Goal: Navigation & Orientation: Find specific page/section

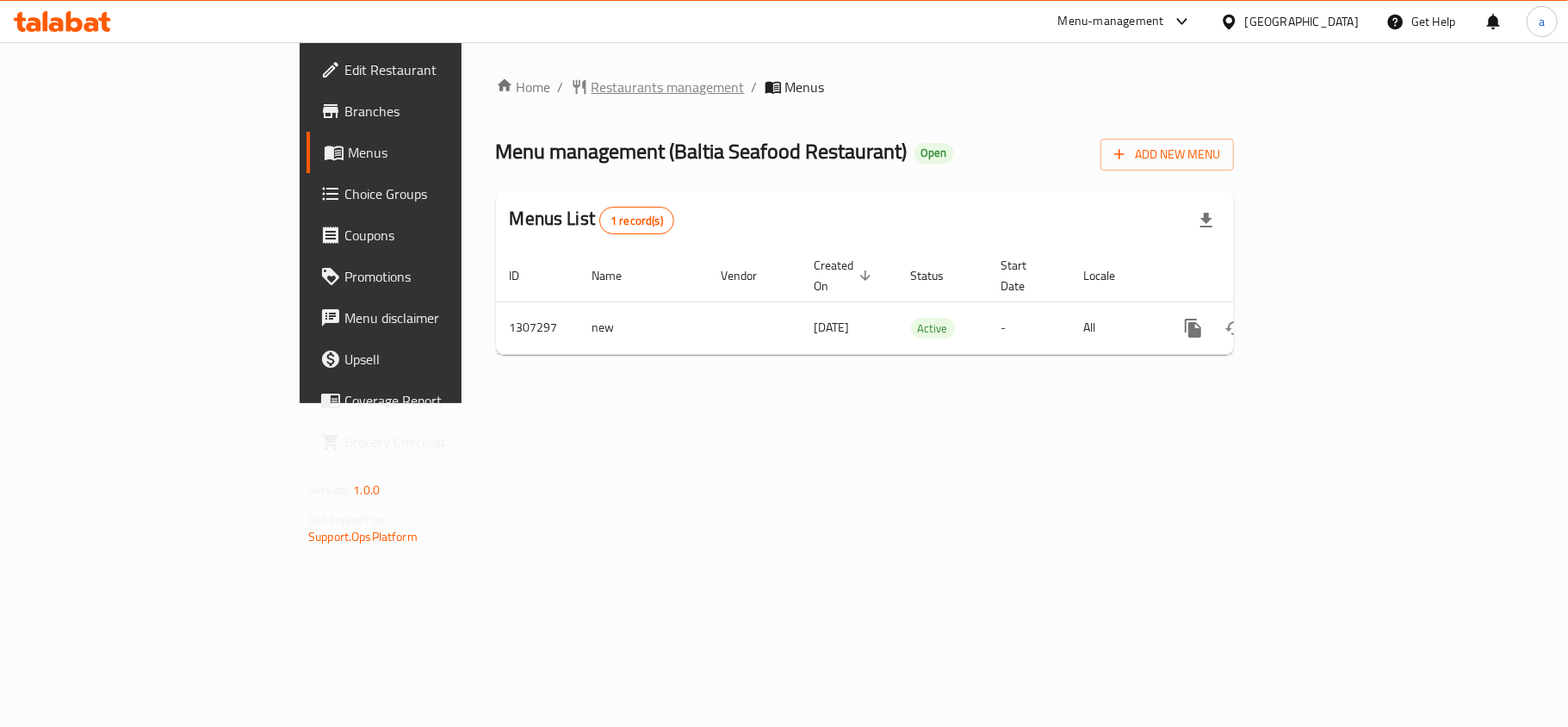
click at [592, 87] on span "Restaurants management" at bounding box center [668, 86] width 154 height 21
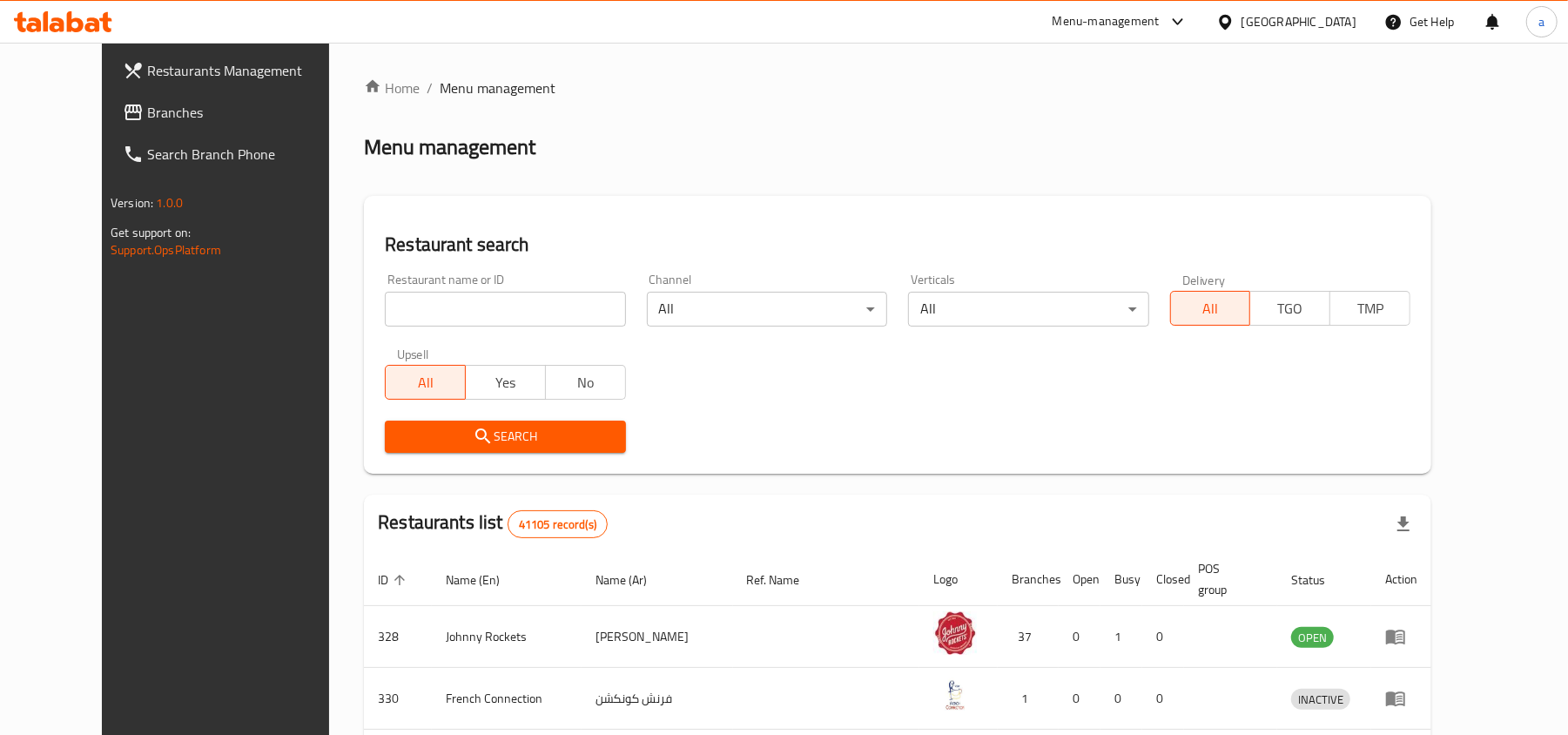
click at [434, 313] on input "search" at bounding box center [505, 309] width 240 height 35
paste input "704395"
type input "704395"
click button "Search" at bounding box center [505, 436] width 240 height 32
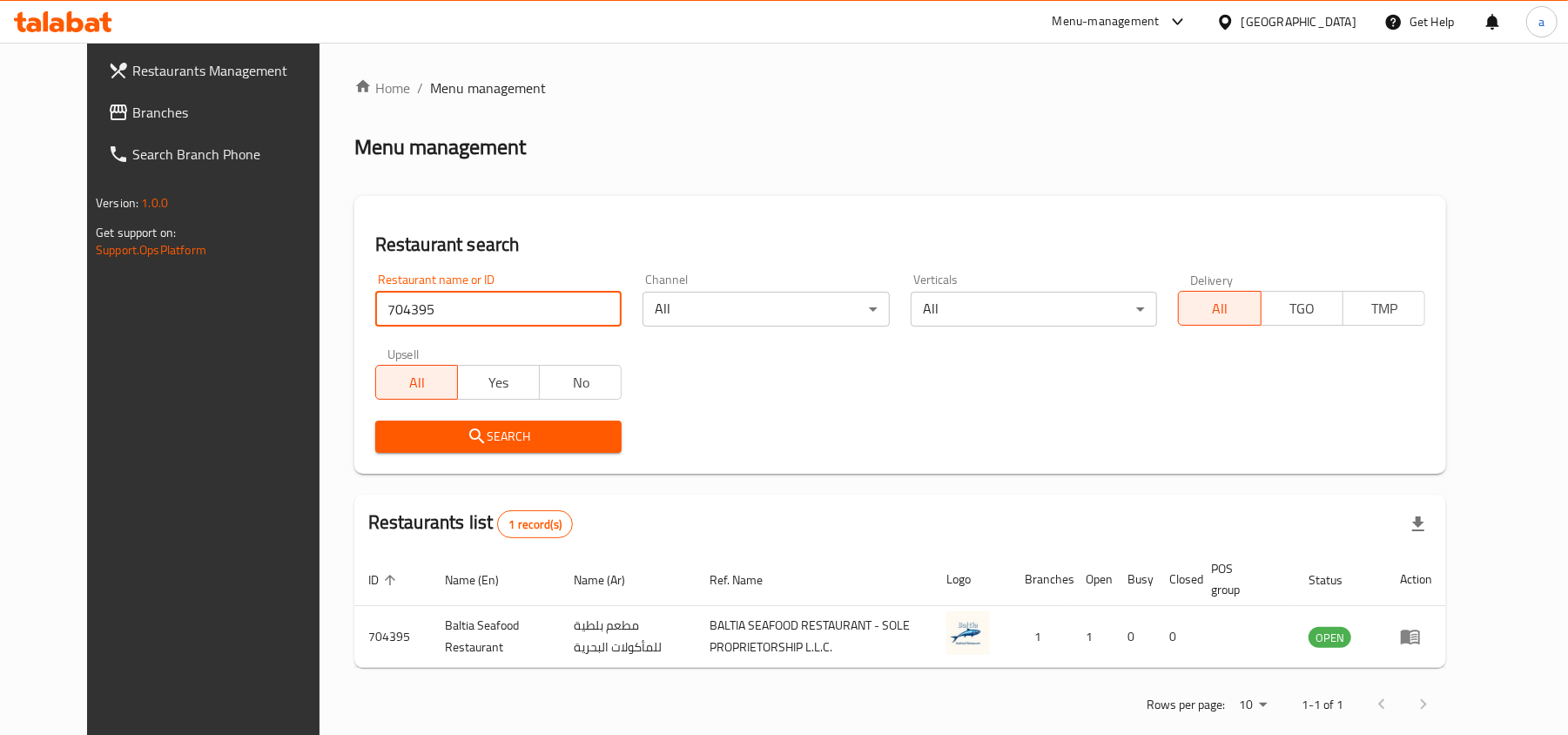
click at [132, 108] on span "Branches" at bounding box center [233, 112] width 203 height 21
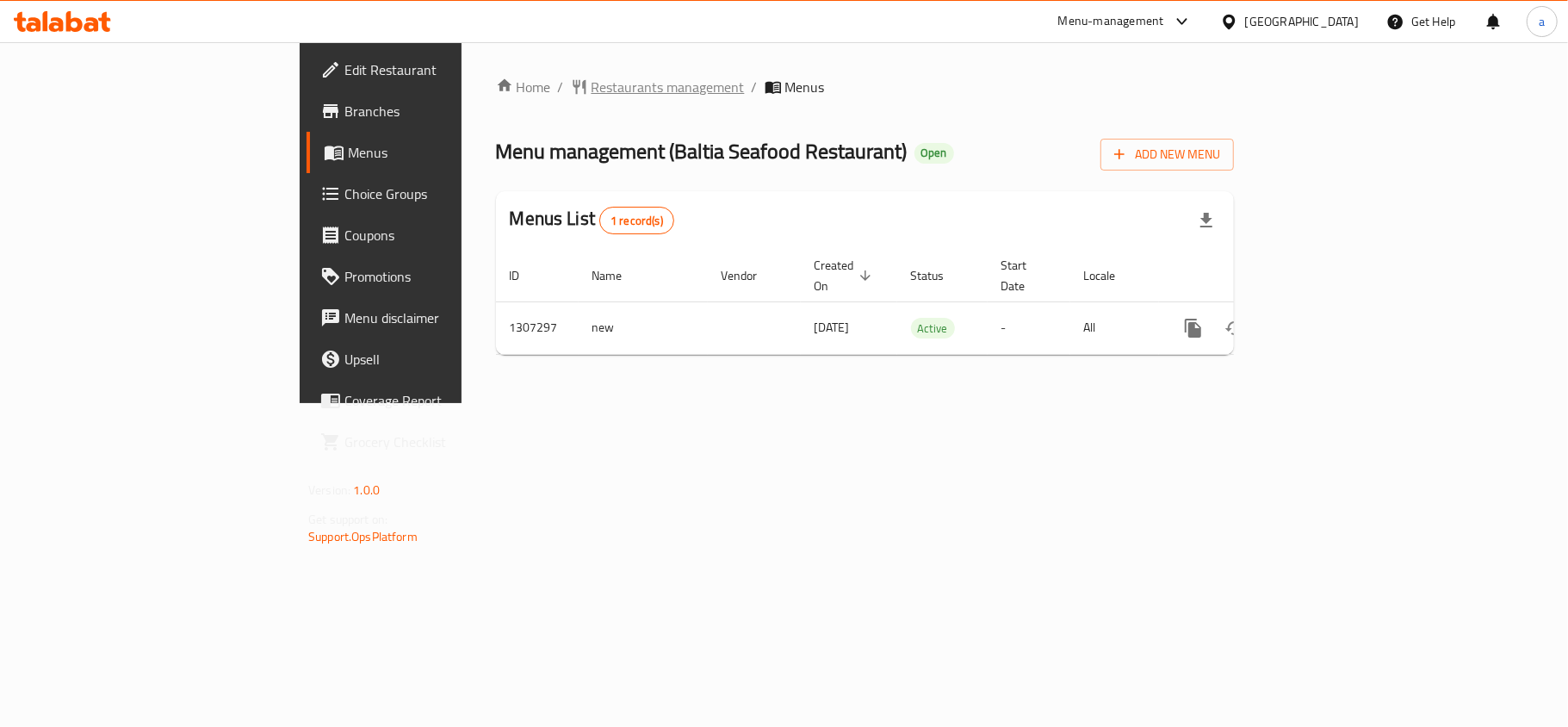
click at [592, 77] on span "Restaurants management" at bounding box center [668, 86] width 154 height 21
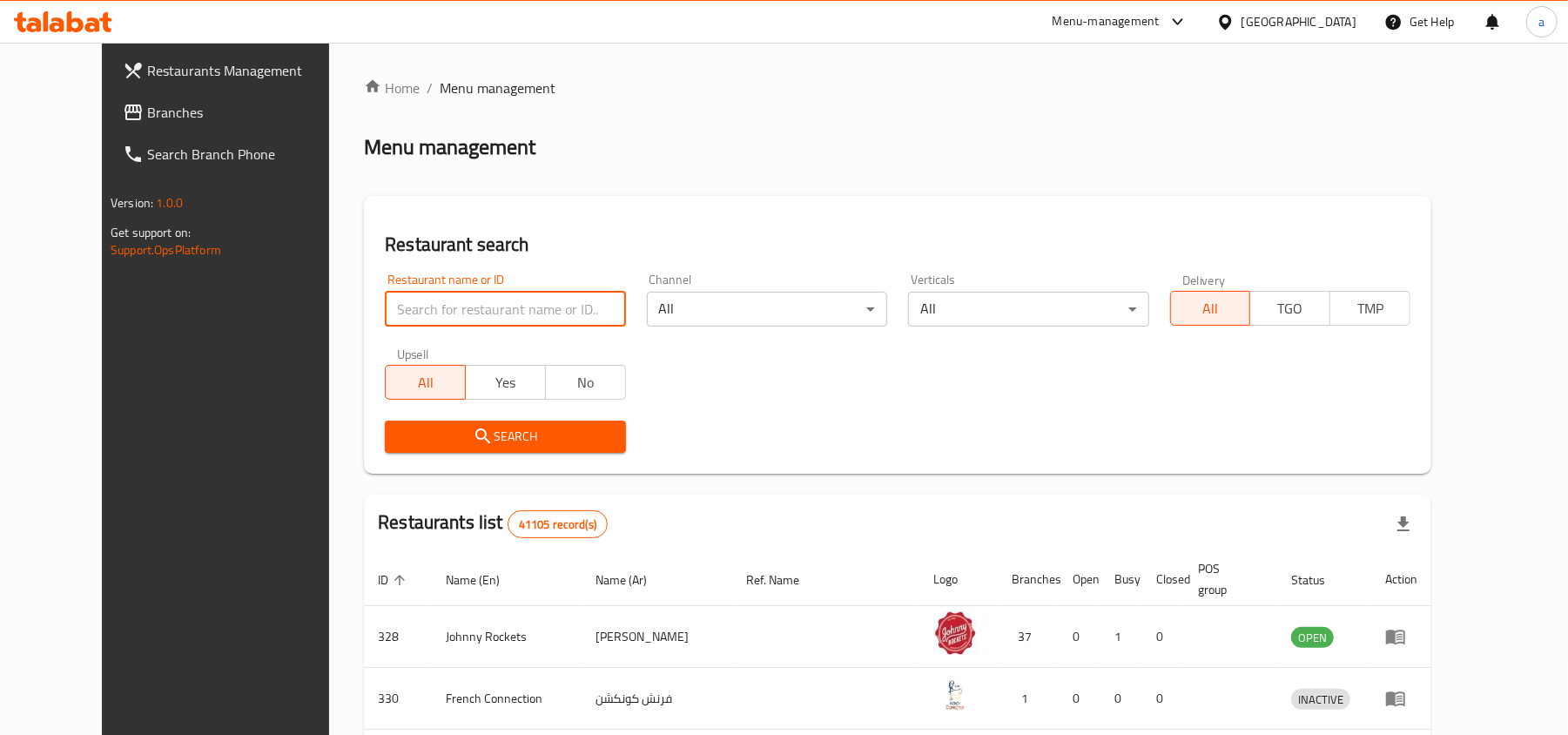
click at [498, 310] on input "search" at bounding box center [505, 309] width 240 height 35
paste input "704395"
type input "704395"
click button "Search" at bounding box center [505, 436] width 240 height 32
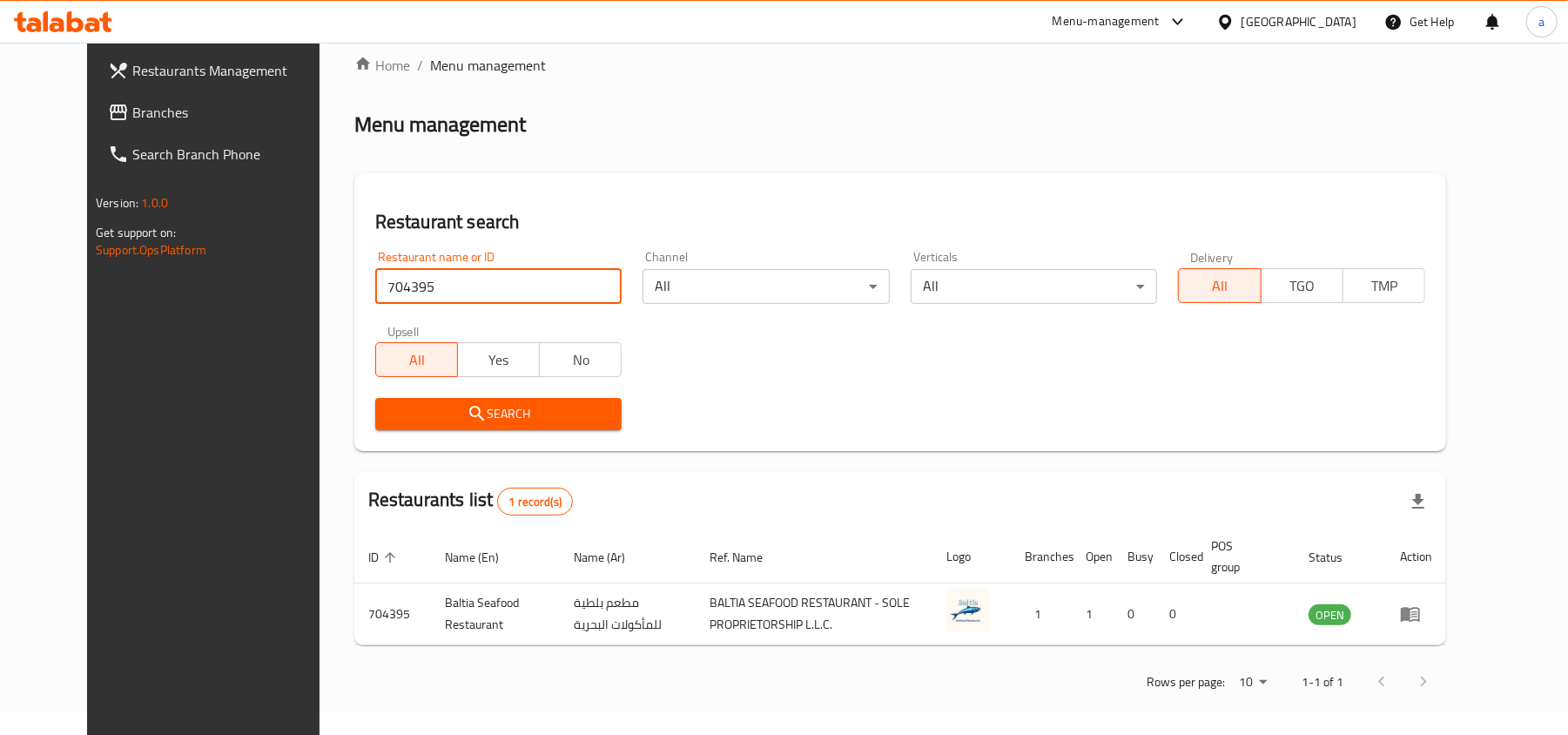
scroll to position [28, 0]
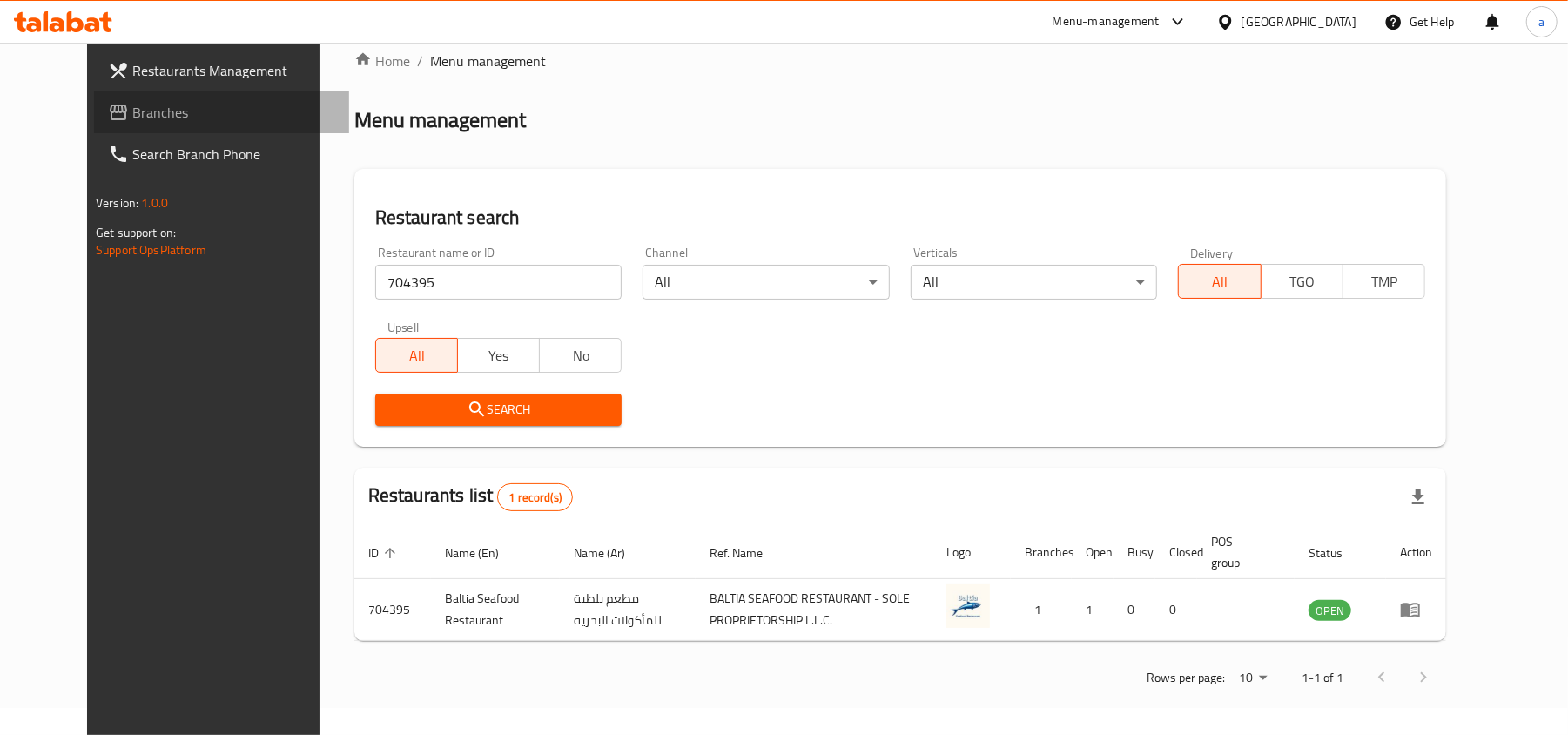
click at [189, 116] on span "Branches" at bounding box center [233, 112] width 203 height 21
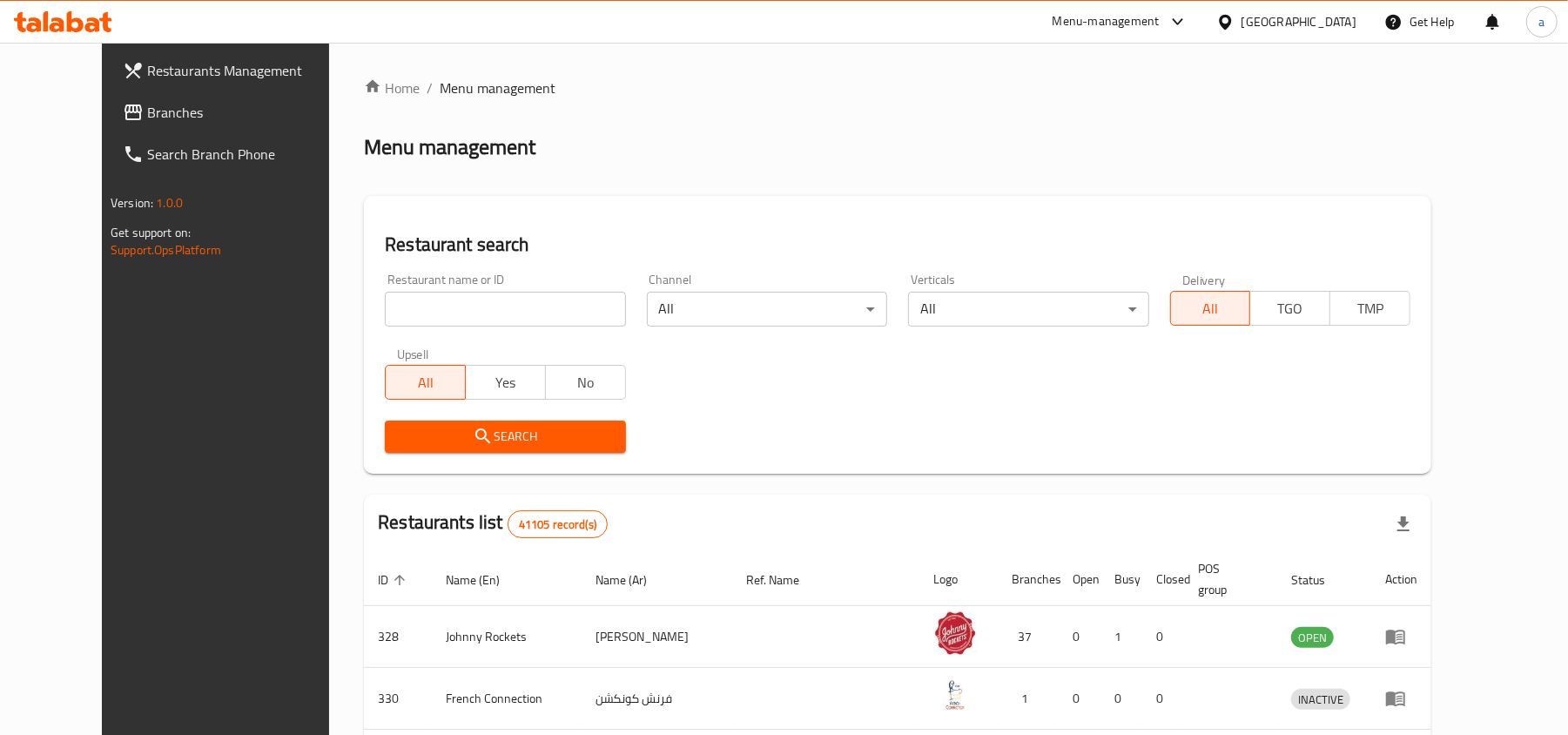
click at [147, 112] on span "Branches" at bounding box center [248, 112] width 203 height 21
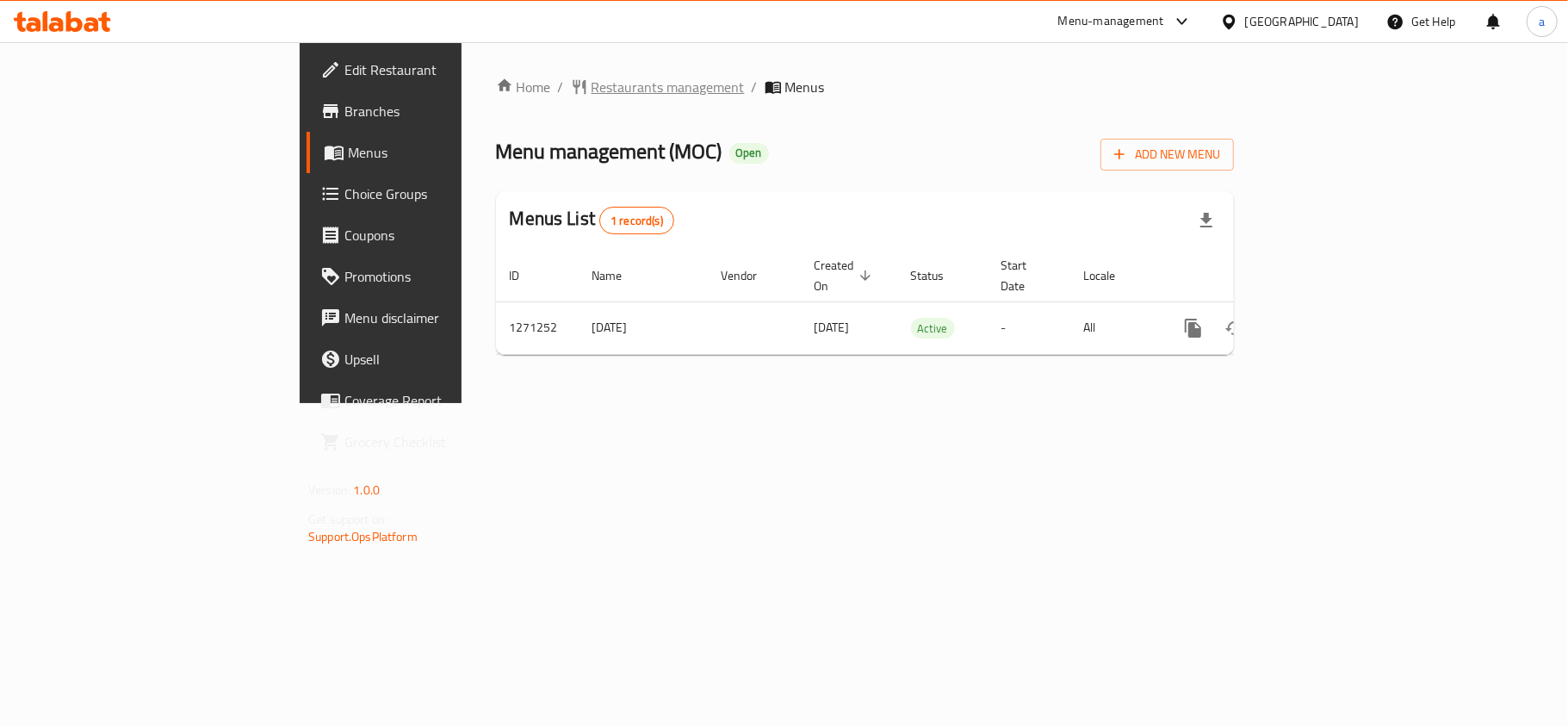
click at [592, 81] on span "Restaurants management" at bounding box center [668, 86] width 154 height 21
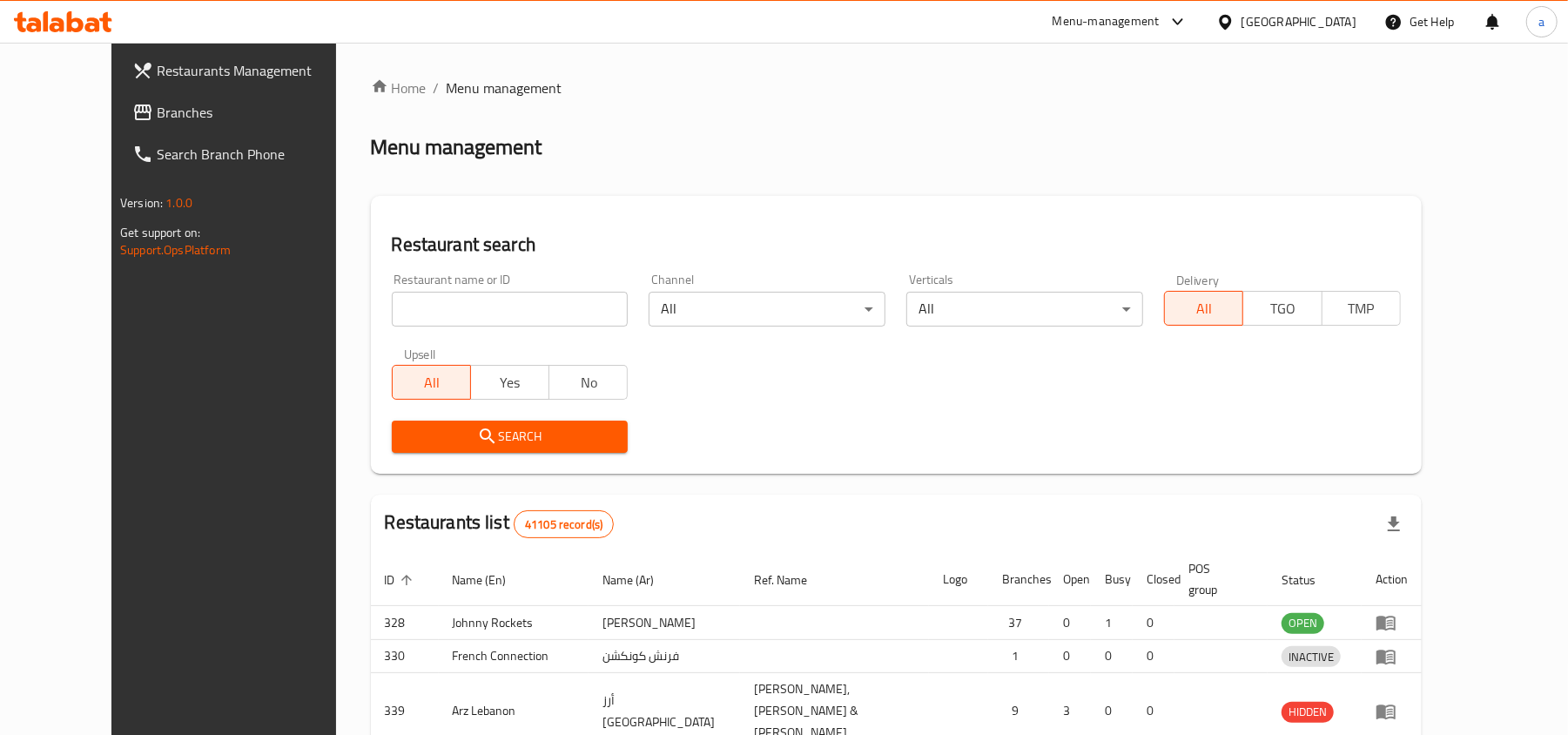
click at [436, 308] on div "Home / Menu management Menu management Restaurant search Restaurant name or ID …" at bounding box center [897, 571] width 1051 height 987
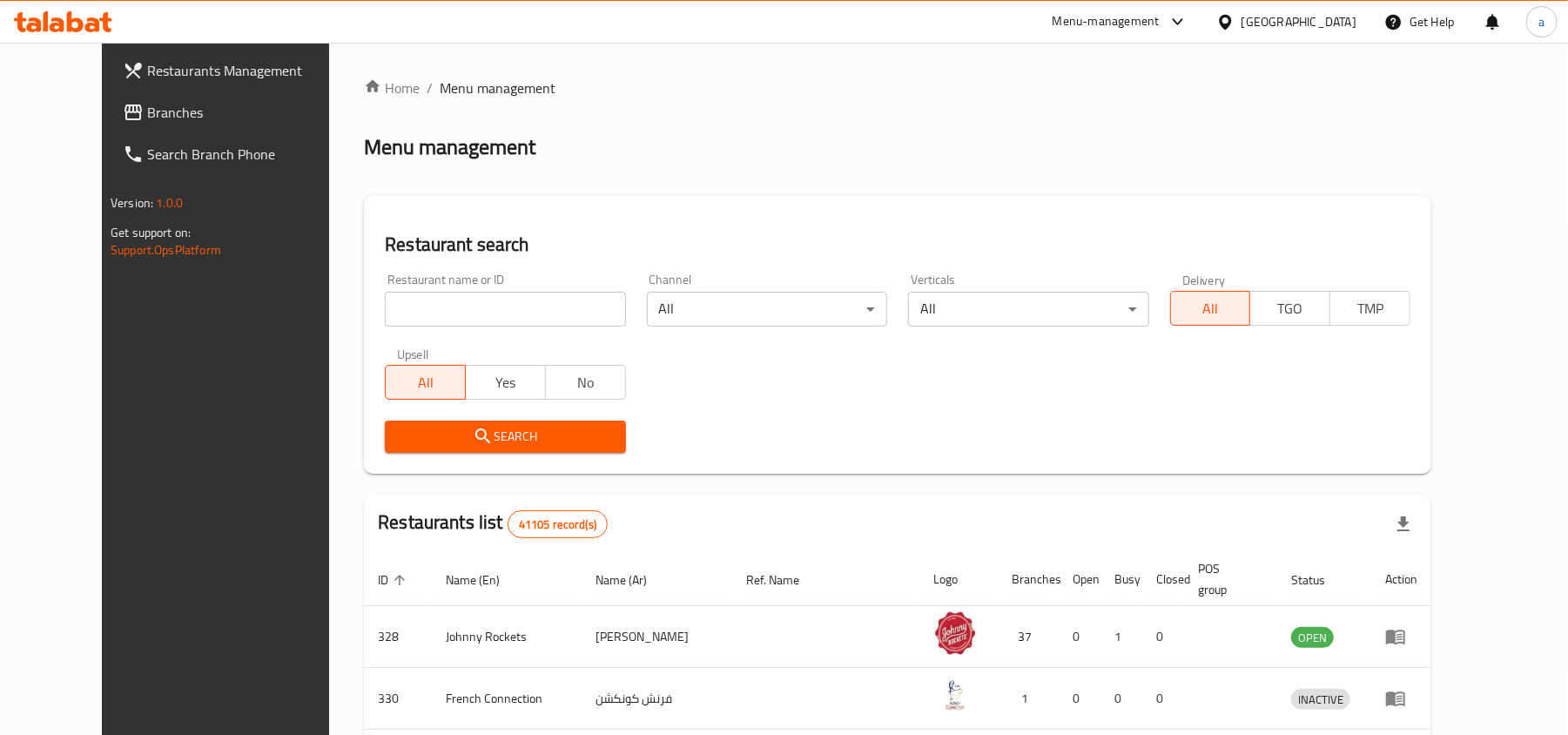
click at [415, 307] on input "search" at bounding box center [505, 309] width 240 height 35
paste input "689636"
type input "689636"
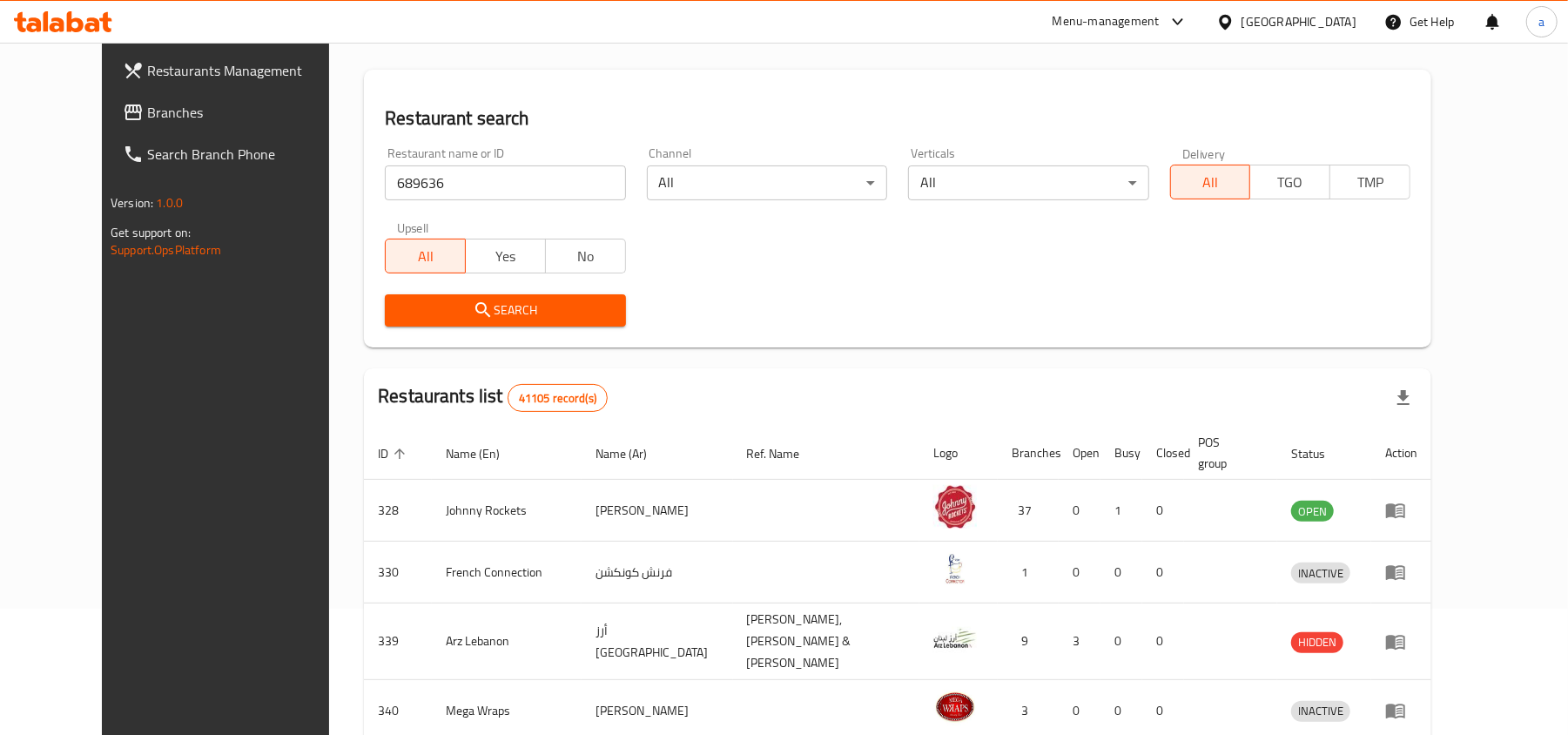
scroll to position [116, 0]
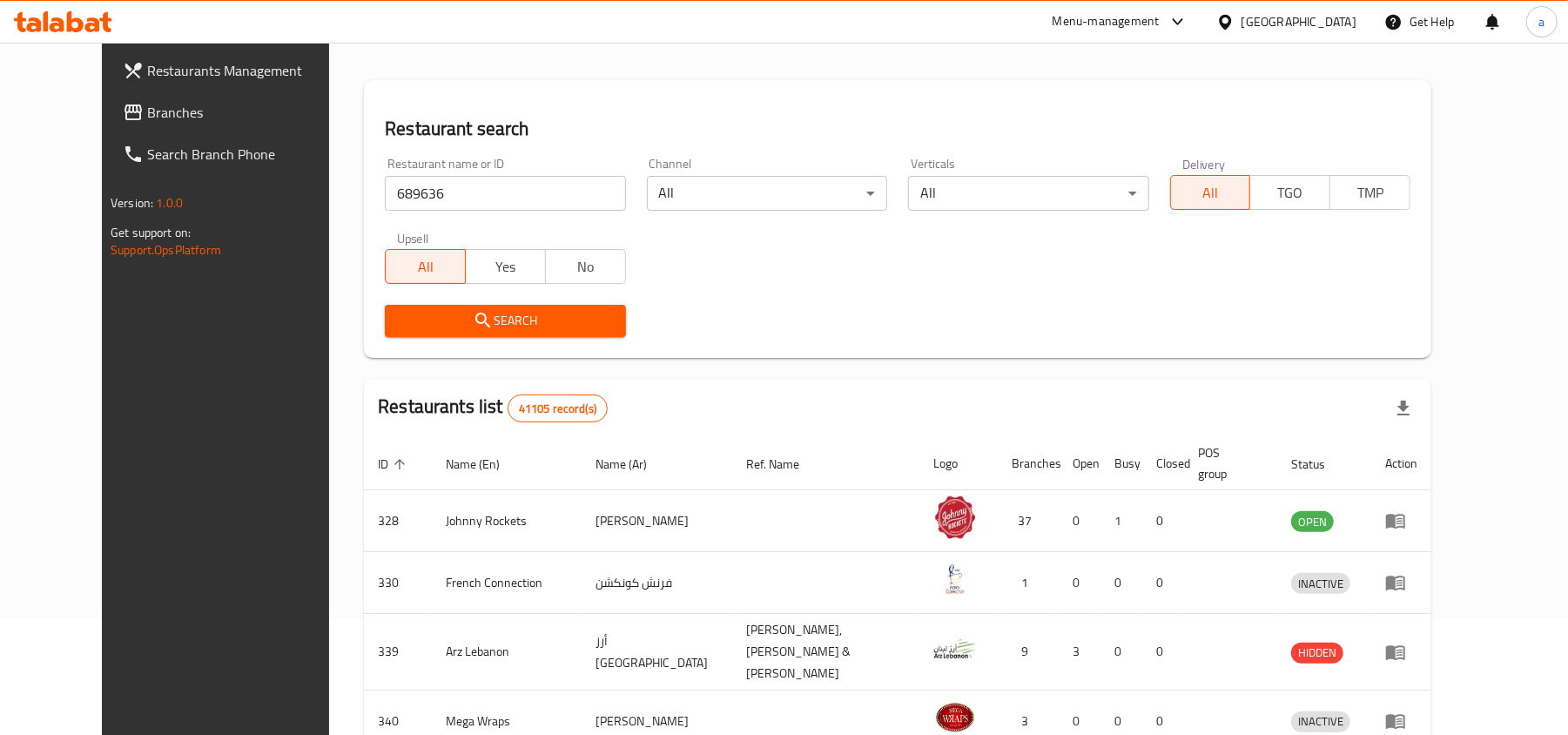
click at [472, 323] on icon "submit" at bounding box center [483, 320] width 21 height 21
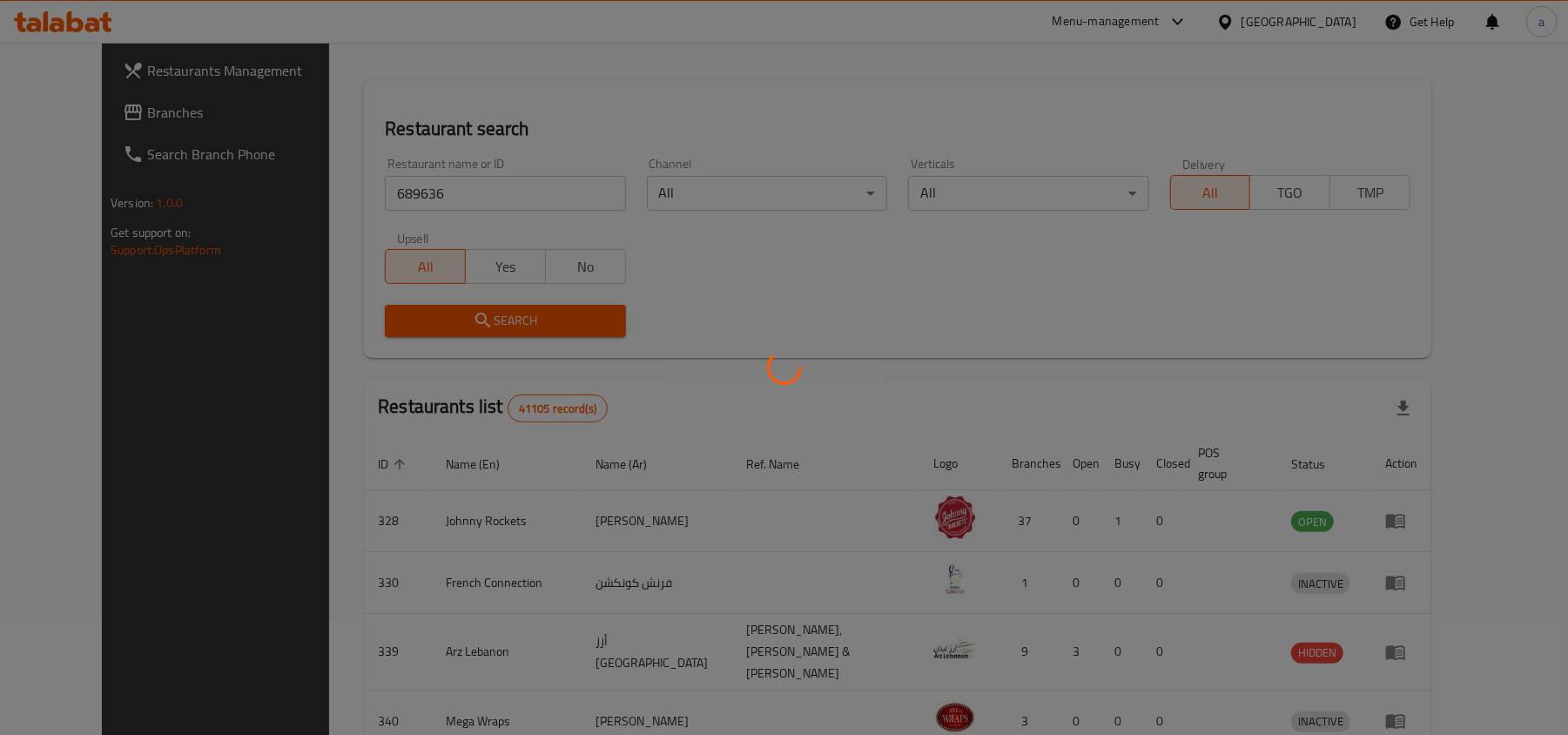
click at [432, 323] on div at bounding box center [784, 368] width 1568 height 735
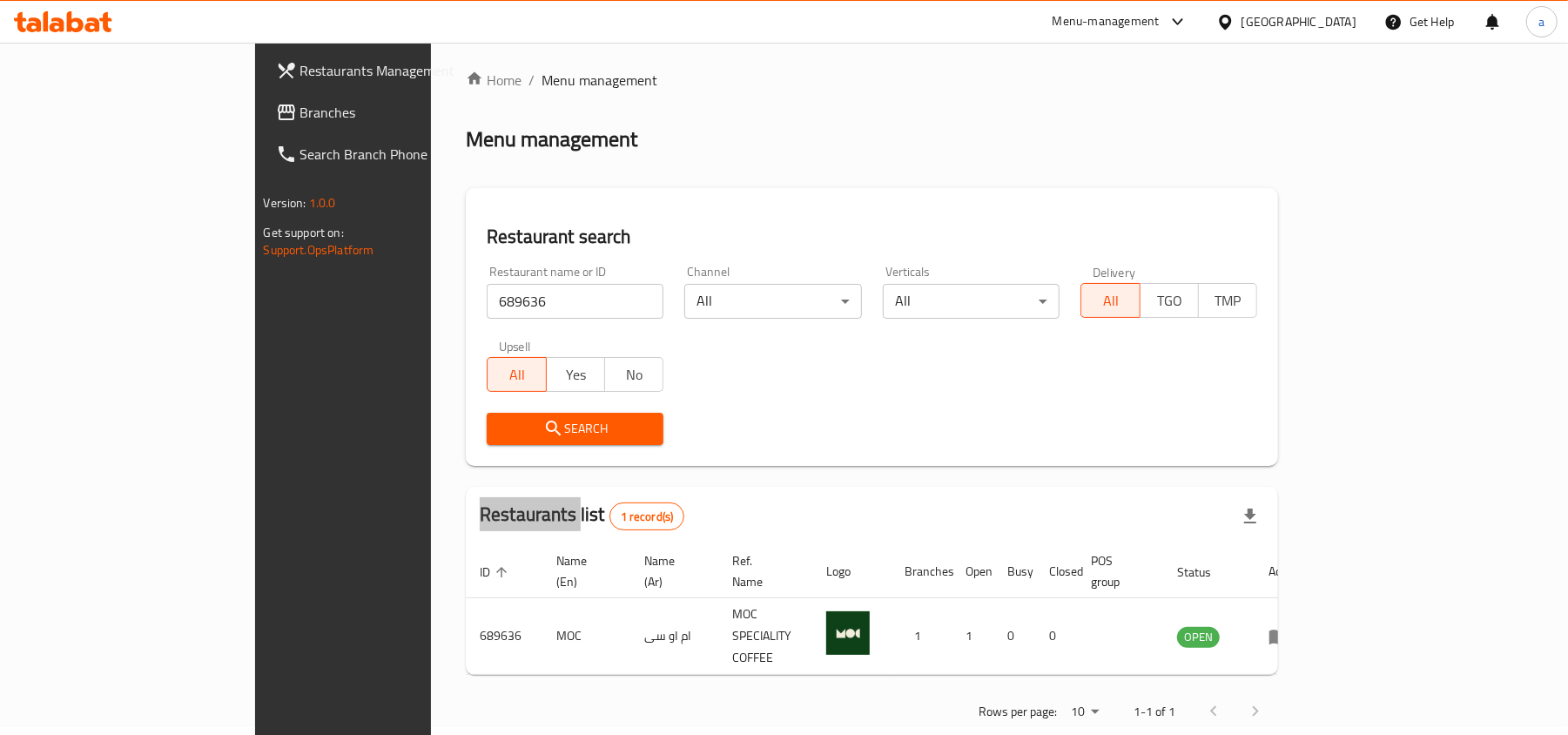
scroll to position [8, 0]
click at [301, 103] on span "Branches" at bounding box center [402, 112] width 203 height 21
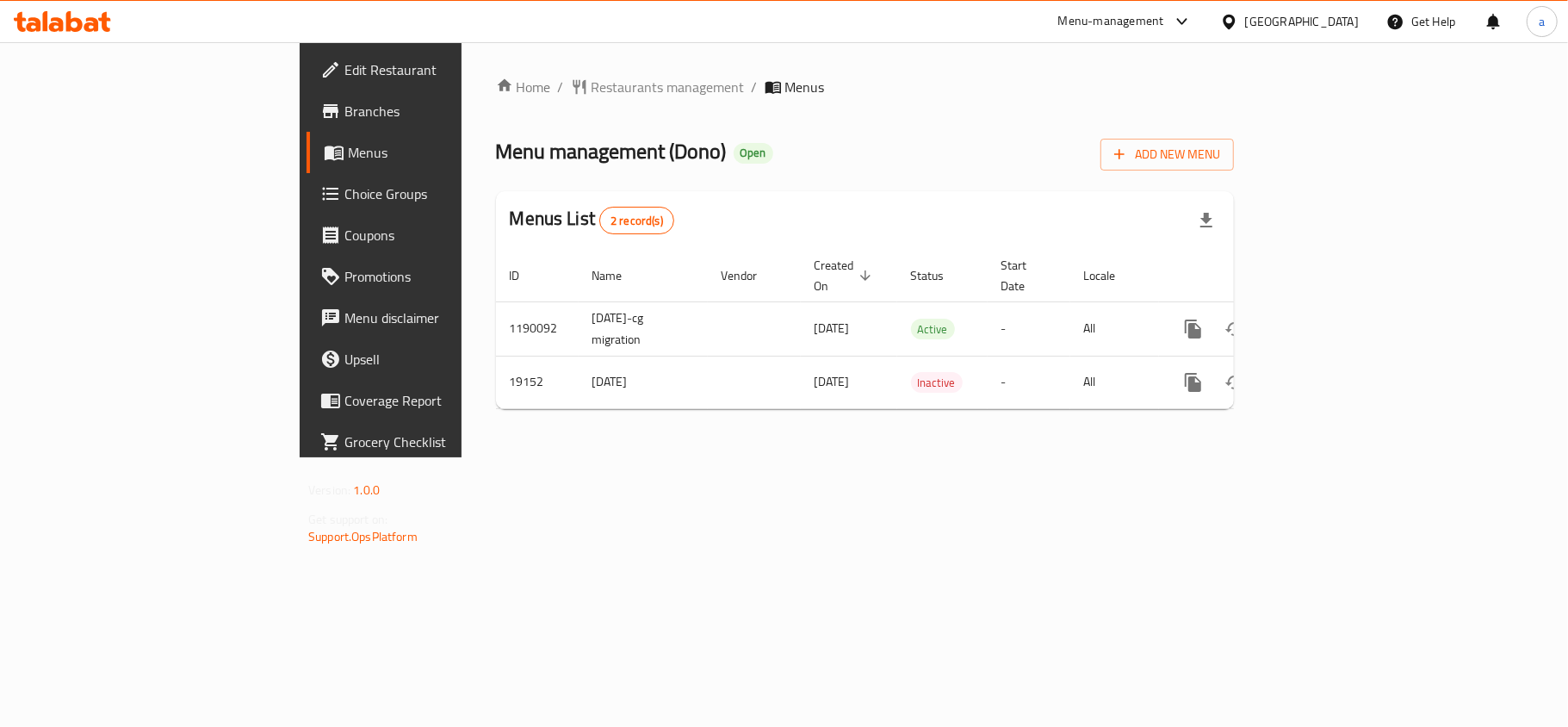
click at [462, 70] on div "Home / Restaurants management / Menus Menu management ( Dono ) Open Add New Men…" at bounding box center [865, 249] width 807 height 415
click at [592, 84] on span "Restaurants management" at bounding box center [668, 86] width 154 height 21
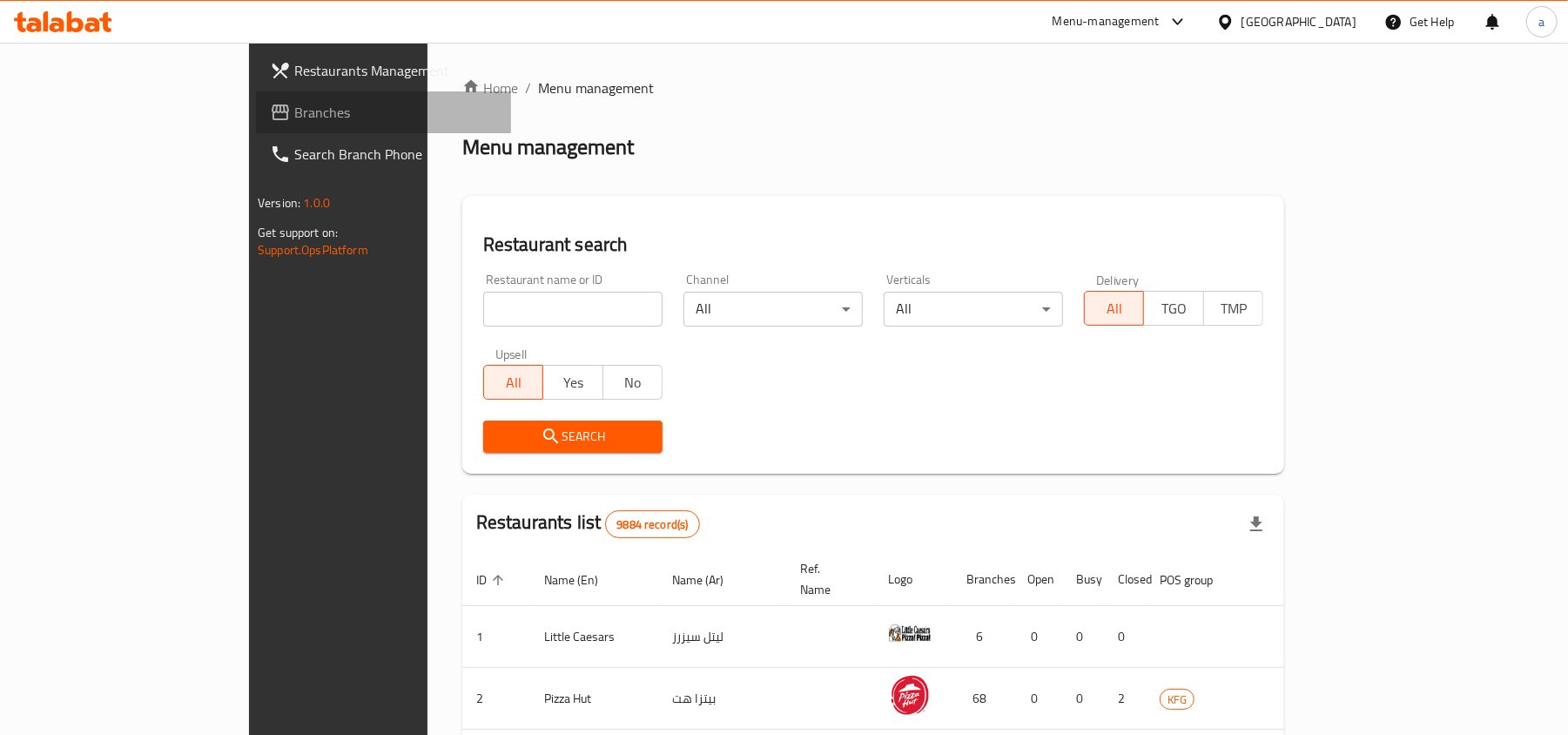
click at [294, 109] on span "Branches" at bounding box center [395, 112] width 203 height 21
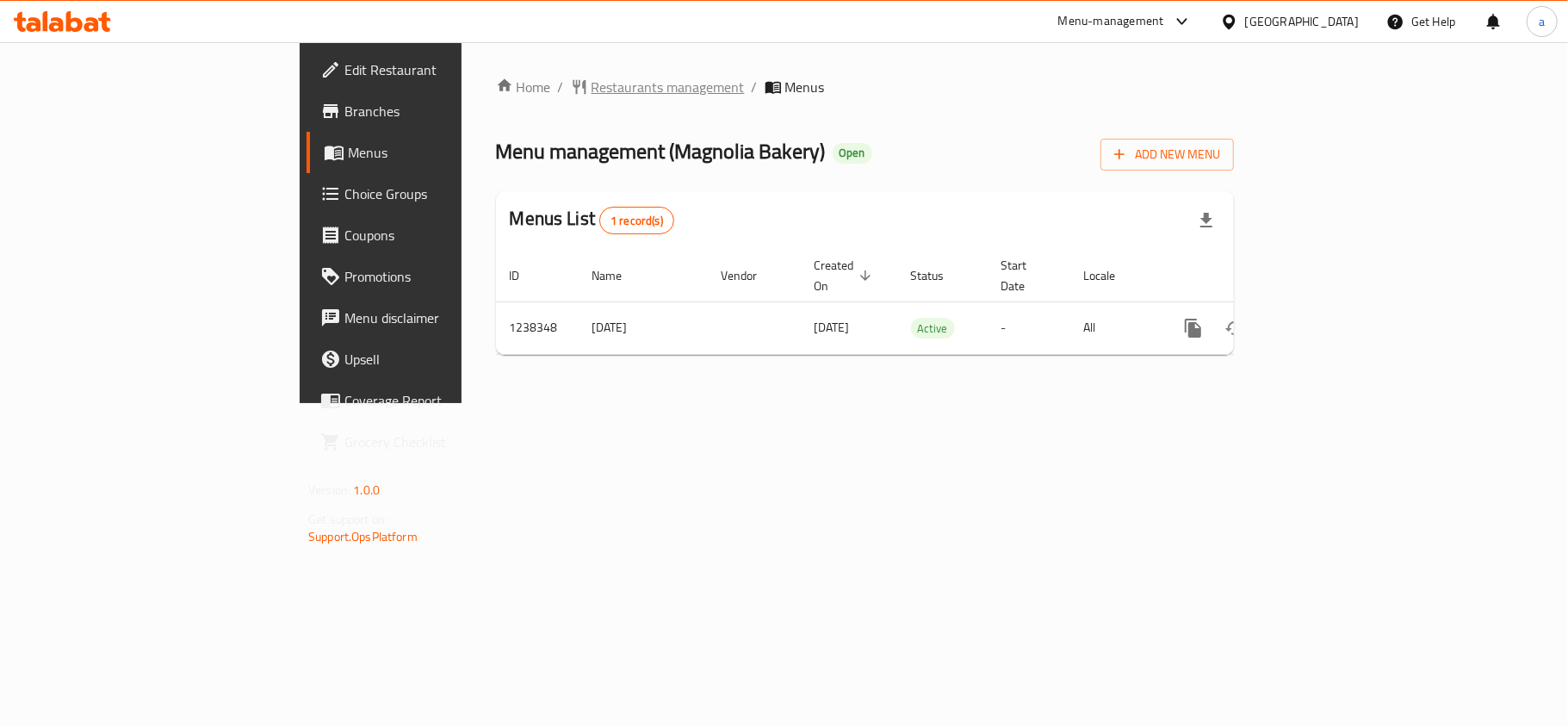
click at [592, 83] on span "Restaurants management" at bounding box center [668, 86] width 154 height 21
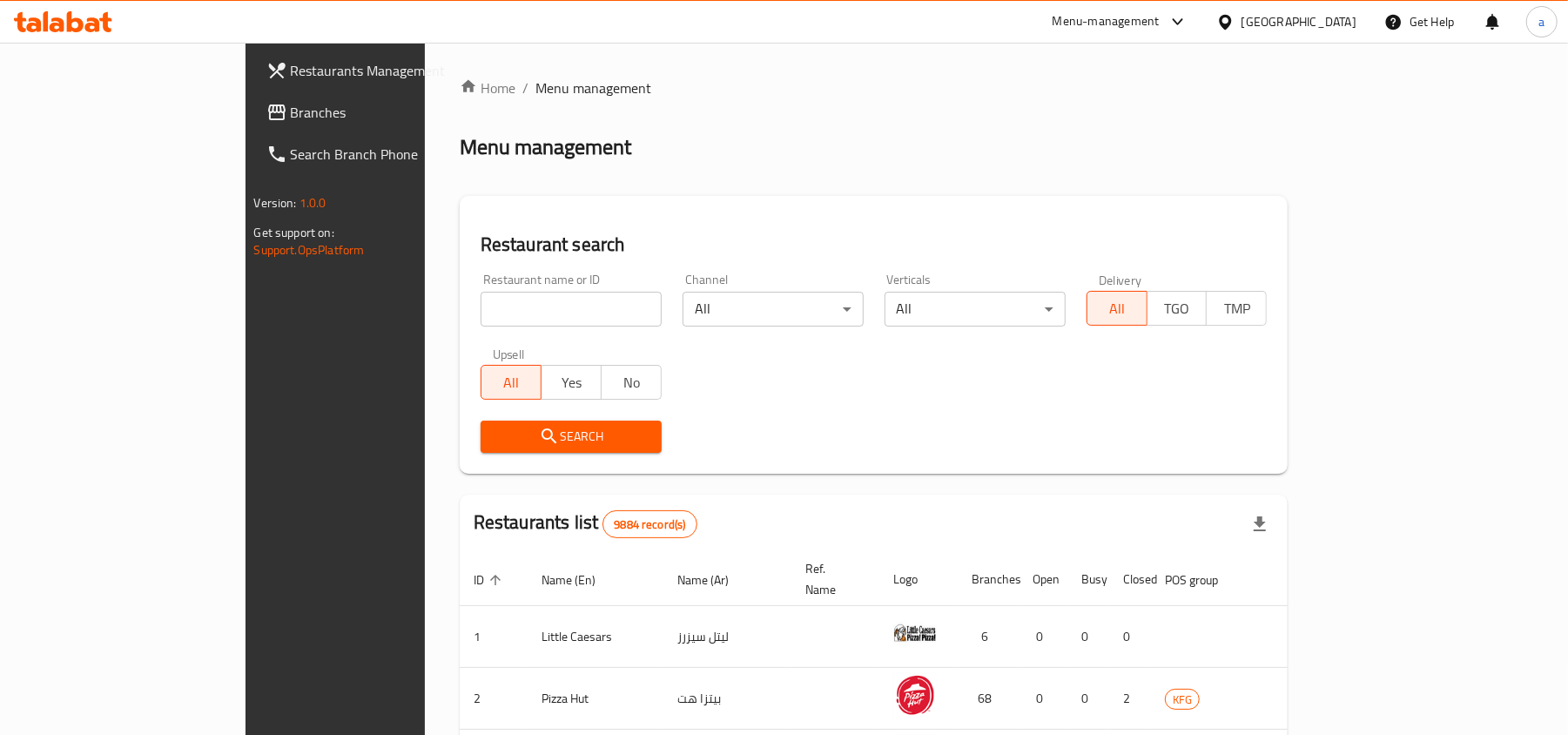
click at [495, 300] on input "search" at bounding box center [571, 309] width 181 height 35
paste input "679672"
type input "679672"
click button "Search" at bounding box center [571, 436] width 181 height 32
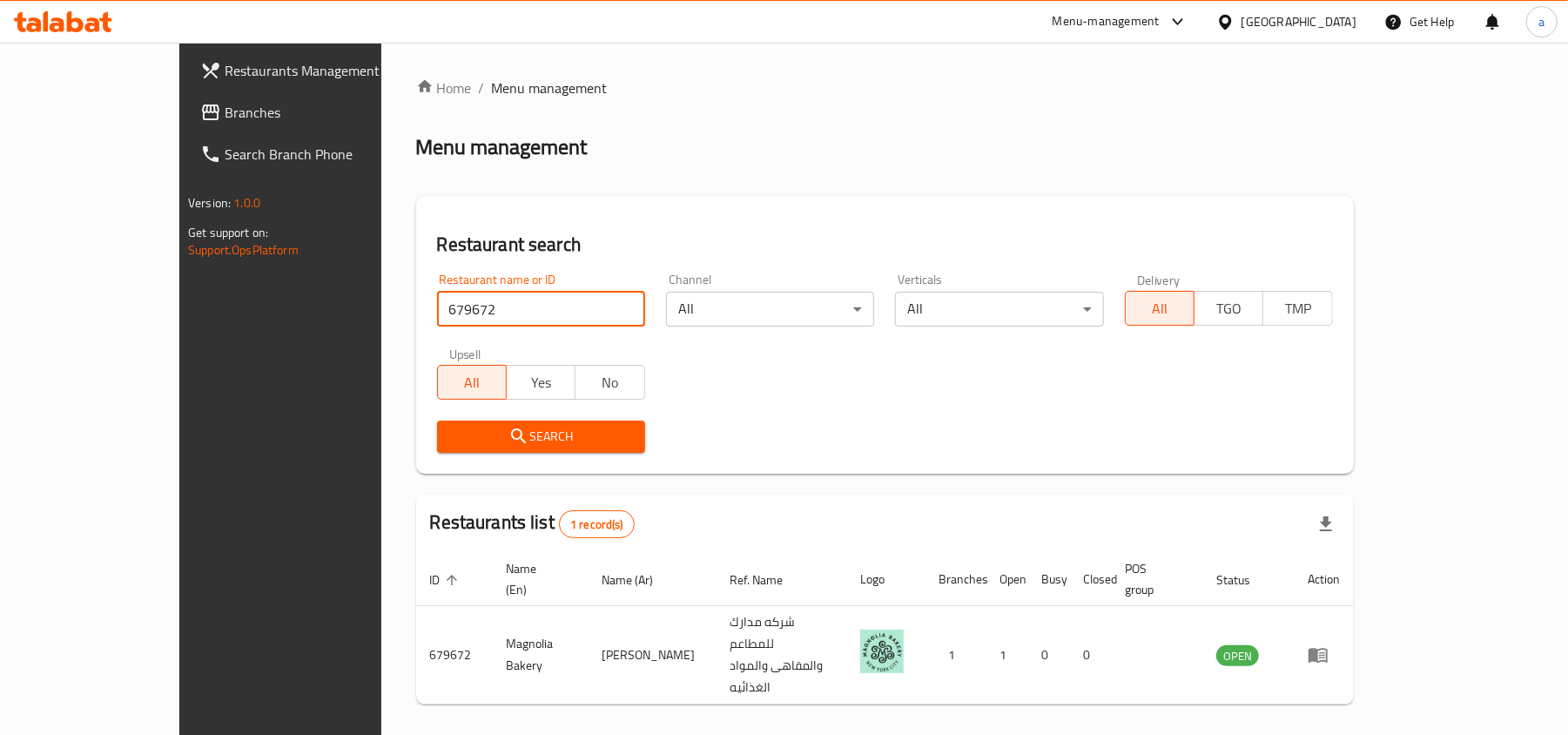
scroll to position [8, 0]
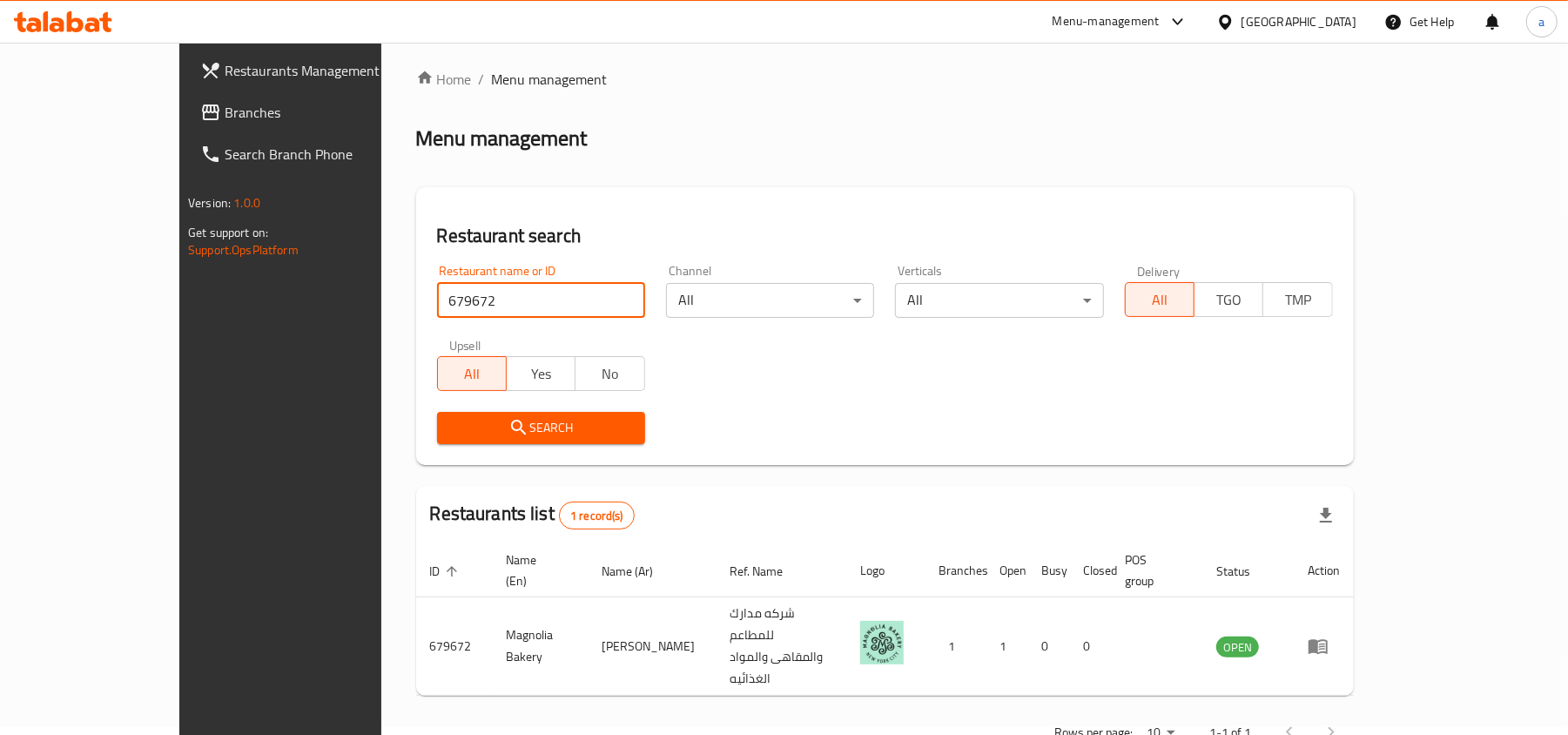
click at [224, 116] on span "Branches" at bounding box center [325, 112] width 203 height 21
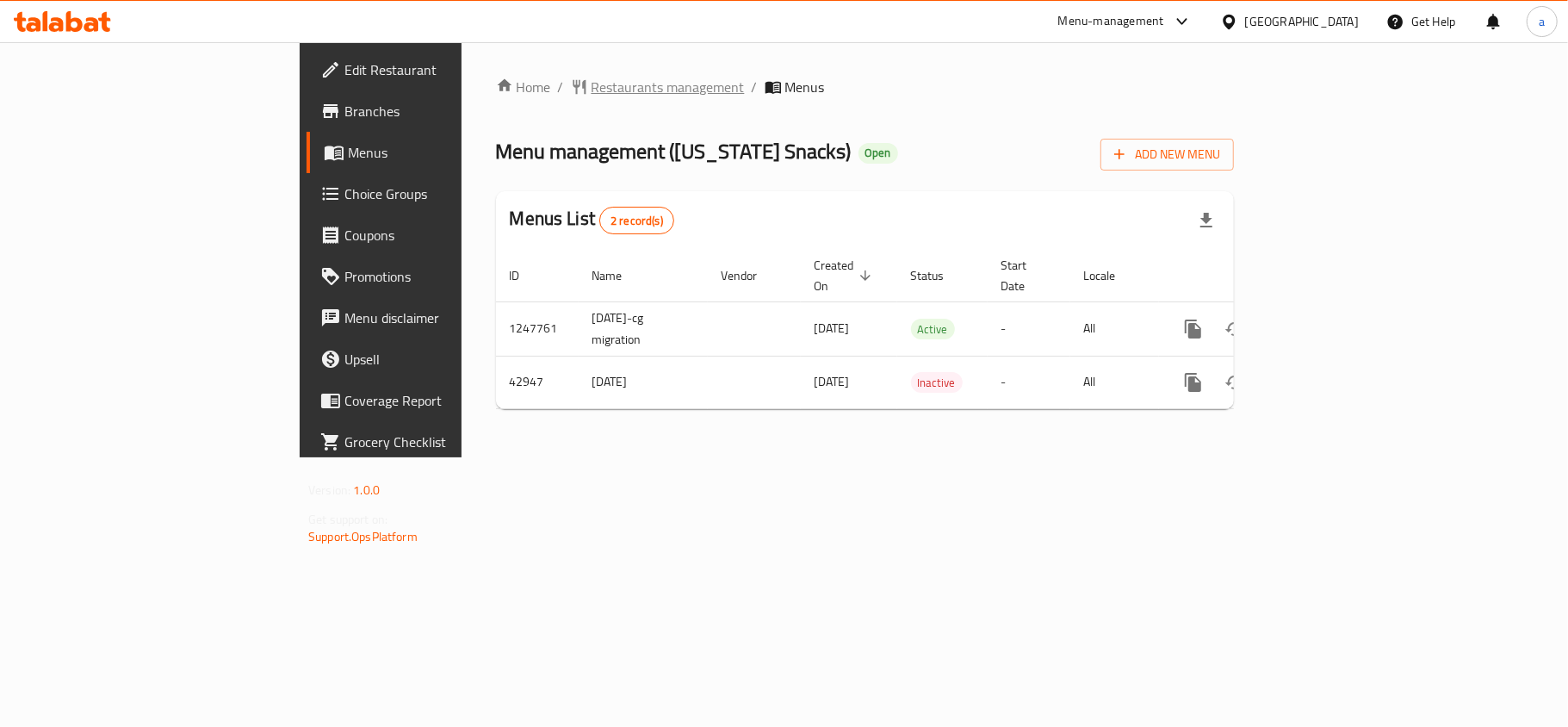
click at [592, 76] on span "Restaurants management" at bounding box center [668, 86] width 154 height 21
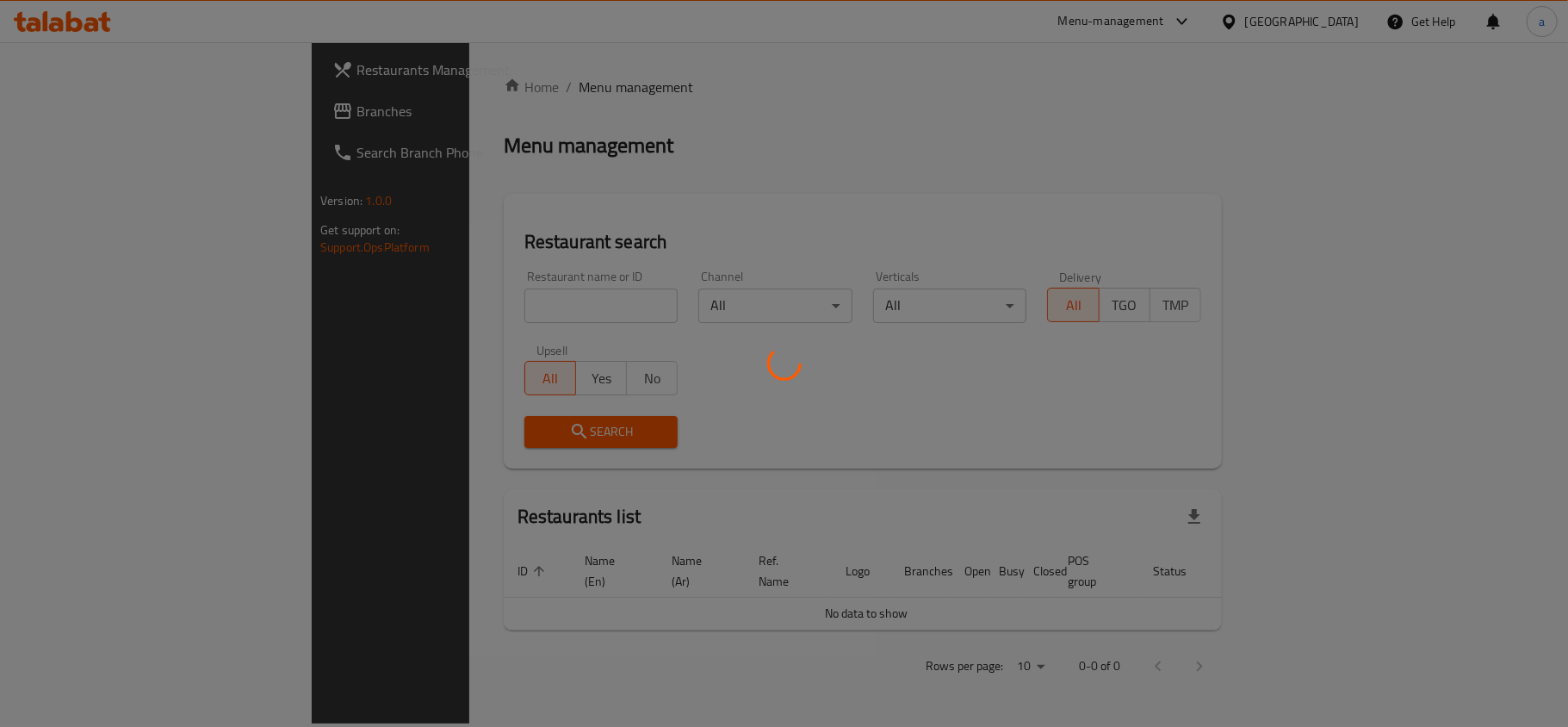
click at [139, 114] on div at bounding box center [784, 364] width 1568 height 727
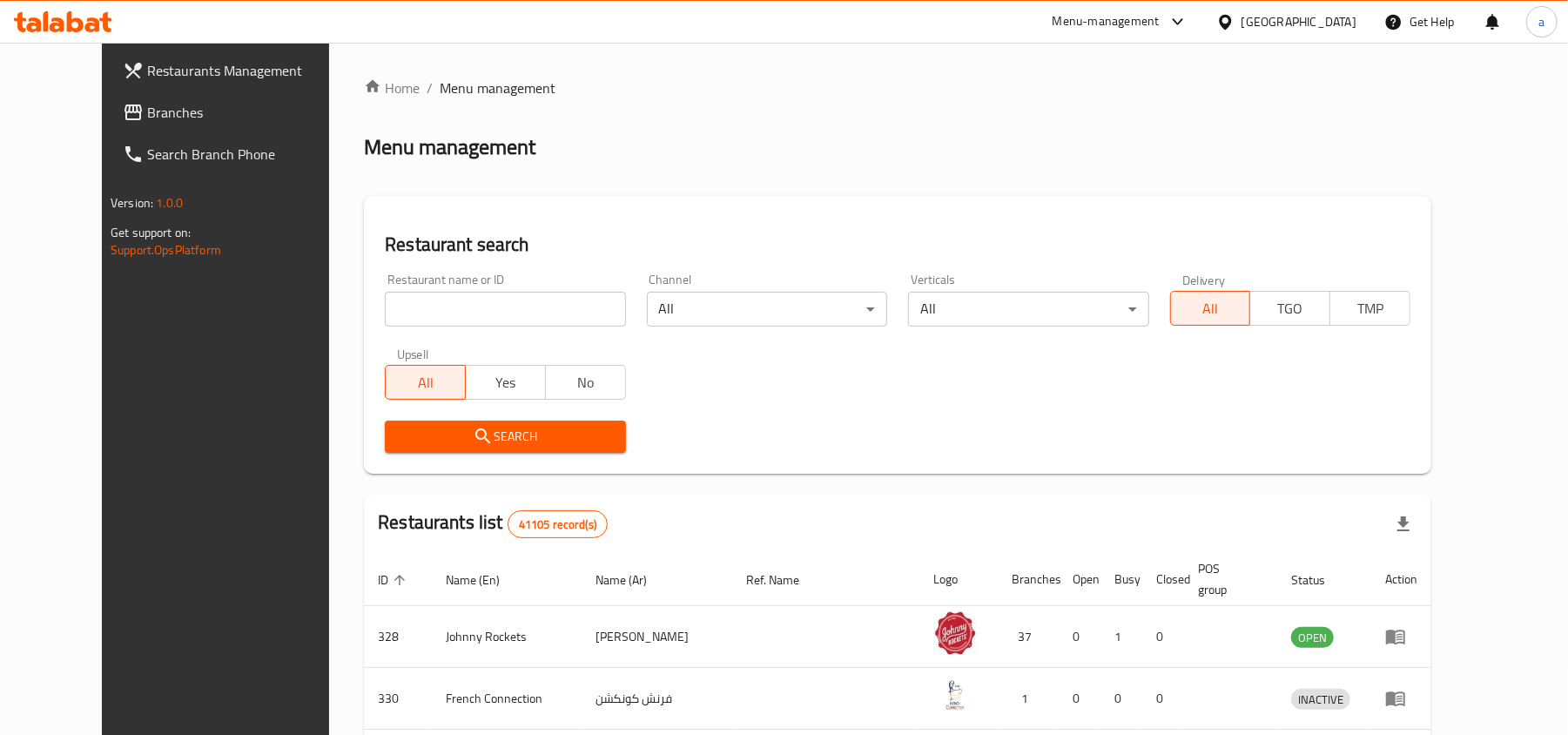
click at [147, 113] on span "Branches" at bounding box center [248, 112] width 203 height 21
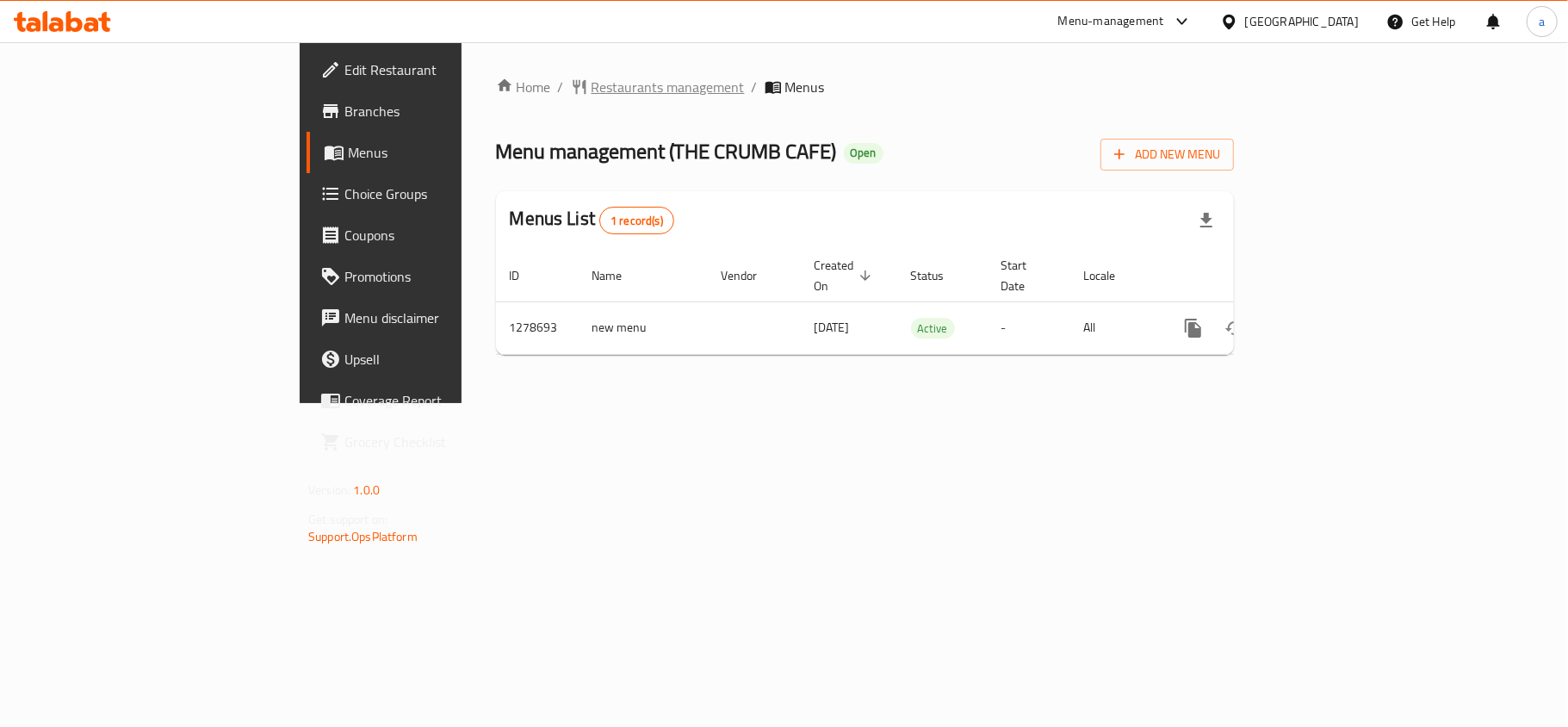
click at [592, 87] on span "Restaurants management" at bounding box center [668, 86] width 154 height 21
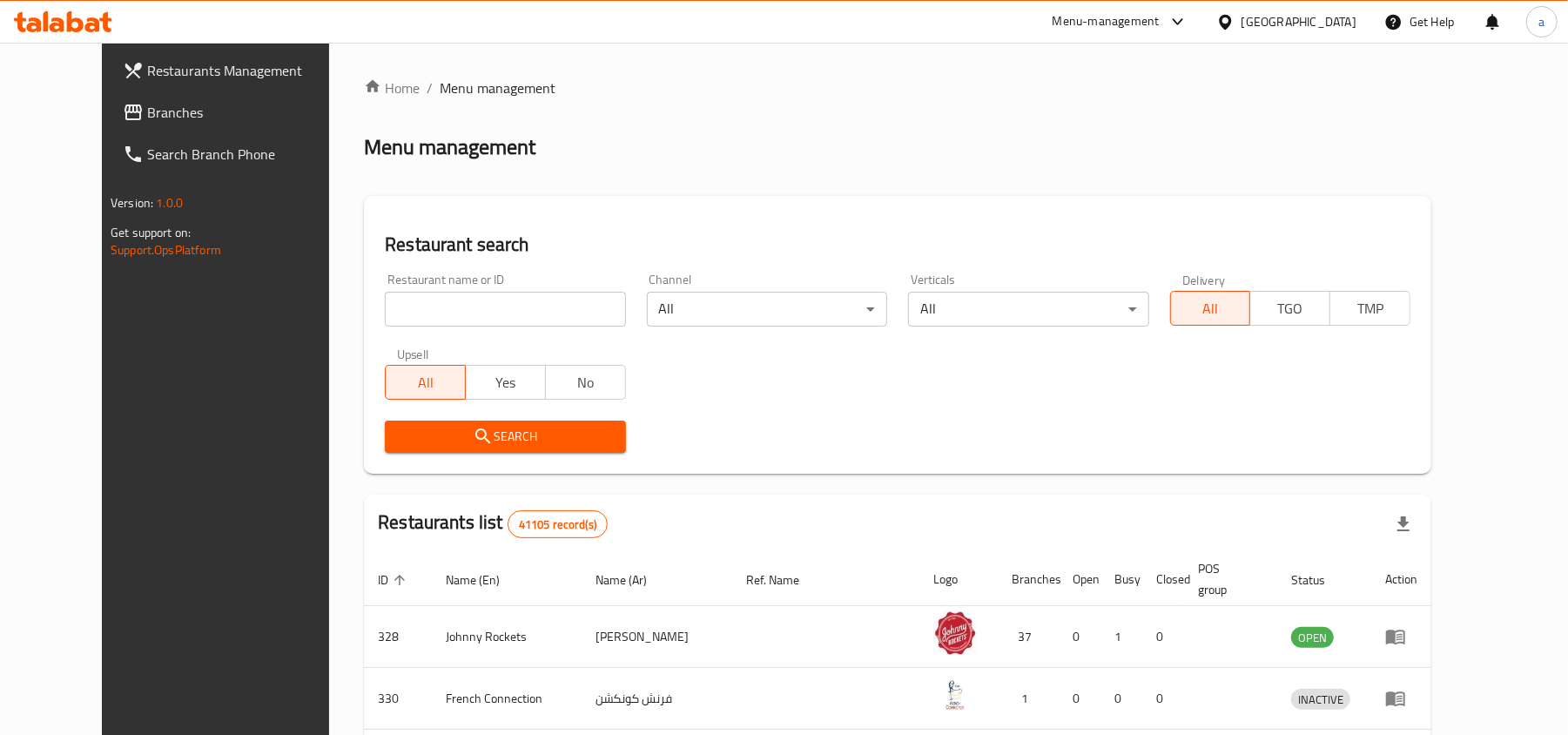
click at [409, 311] on input "search" at bounding box center [505, 309] width 240 height 35
paste input "692999"
type input "692999"
click button "Search" at bounding box center [505, 436] width 240 height 32
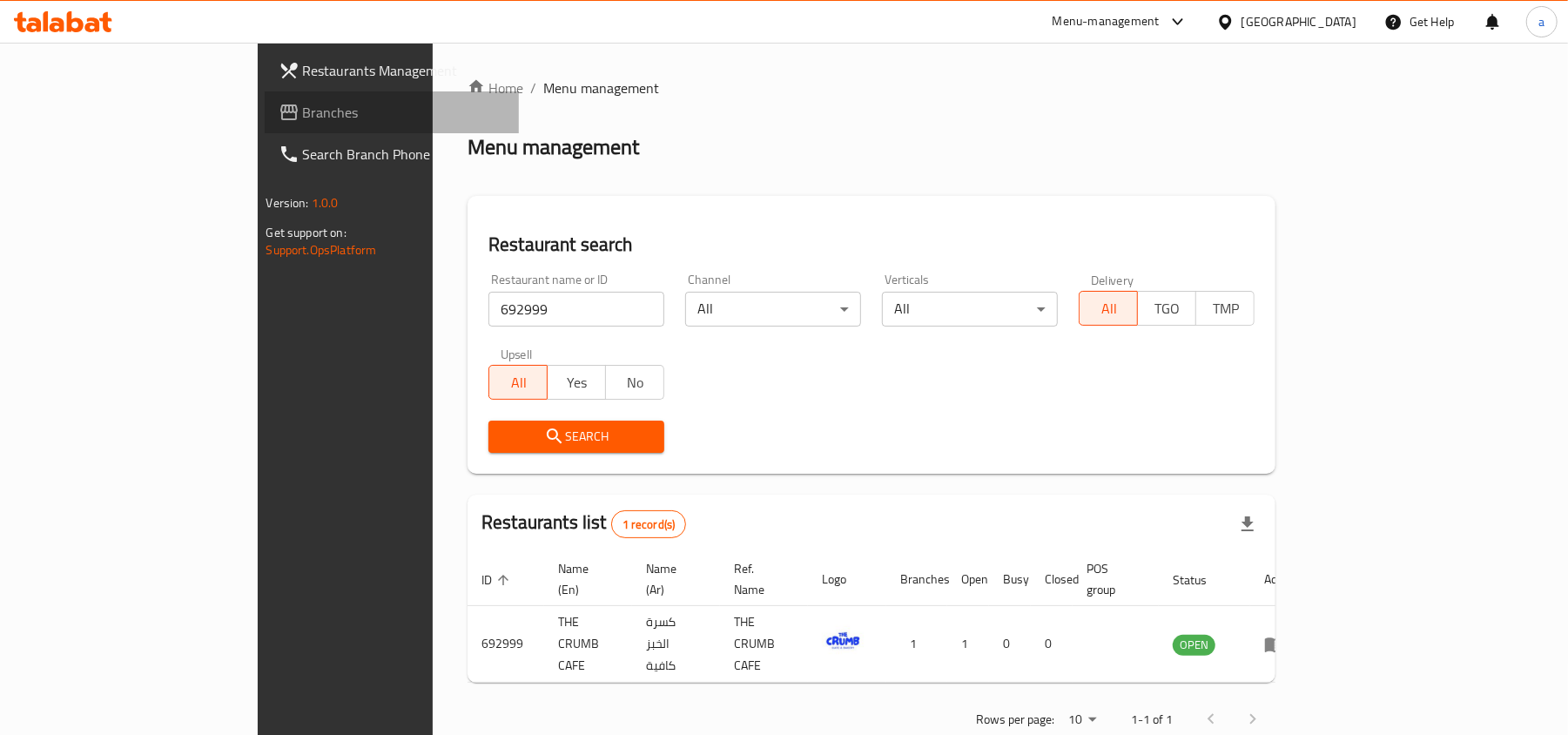
click at [303, 115] on span "Branches" at bounding box center [404, 112] width 203 height 21
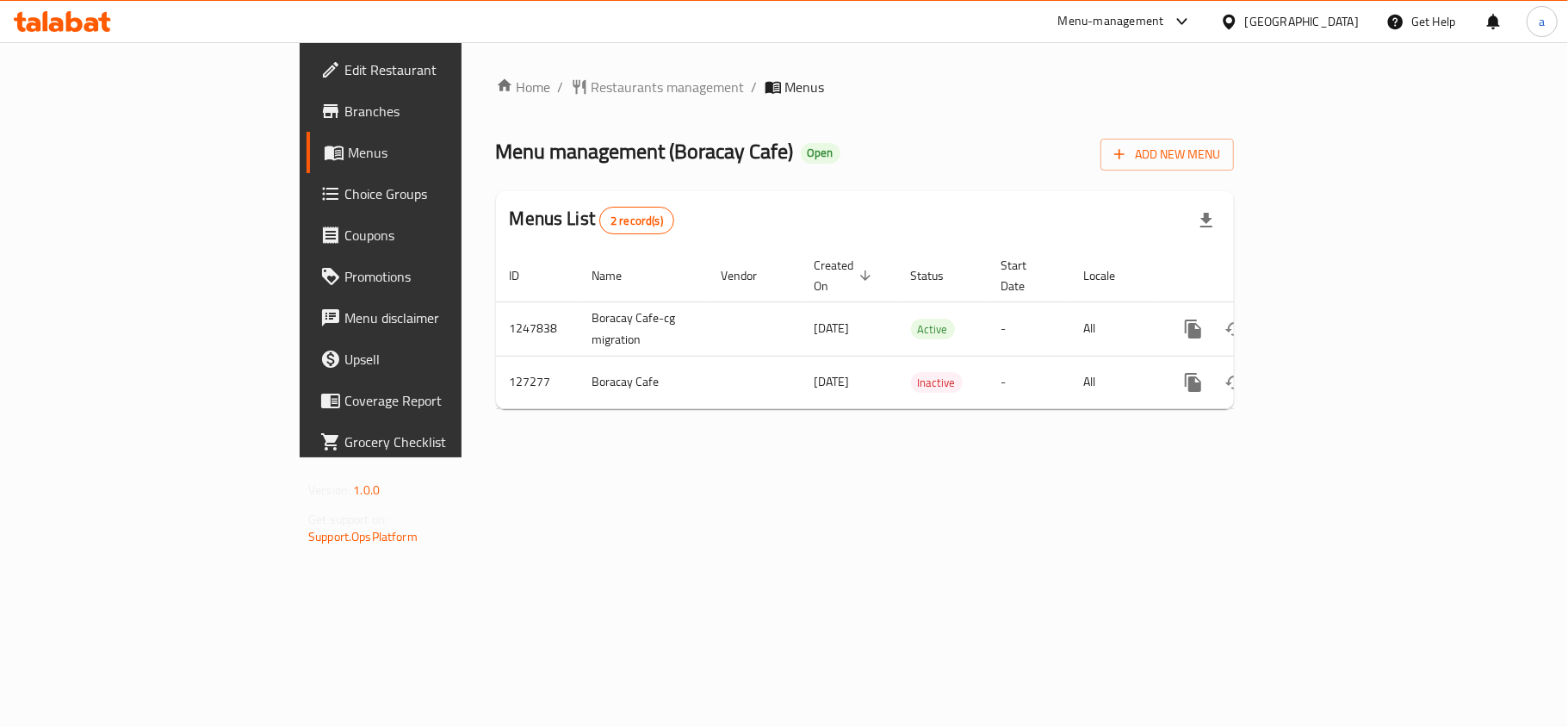
click at [592, 97] on span "Restaurants management" at bounding box center [668, 86] width 154 height 21
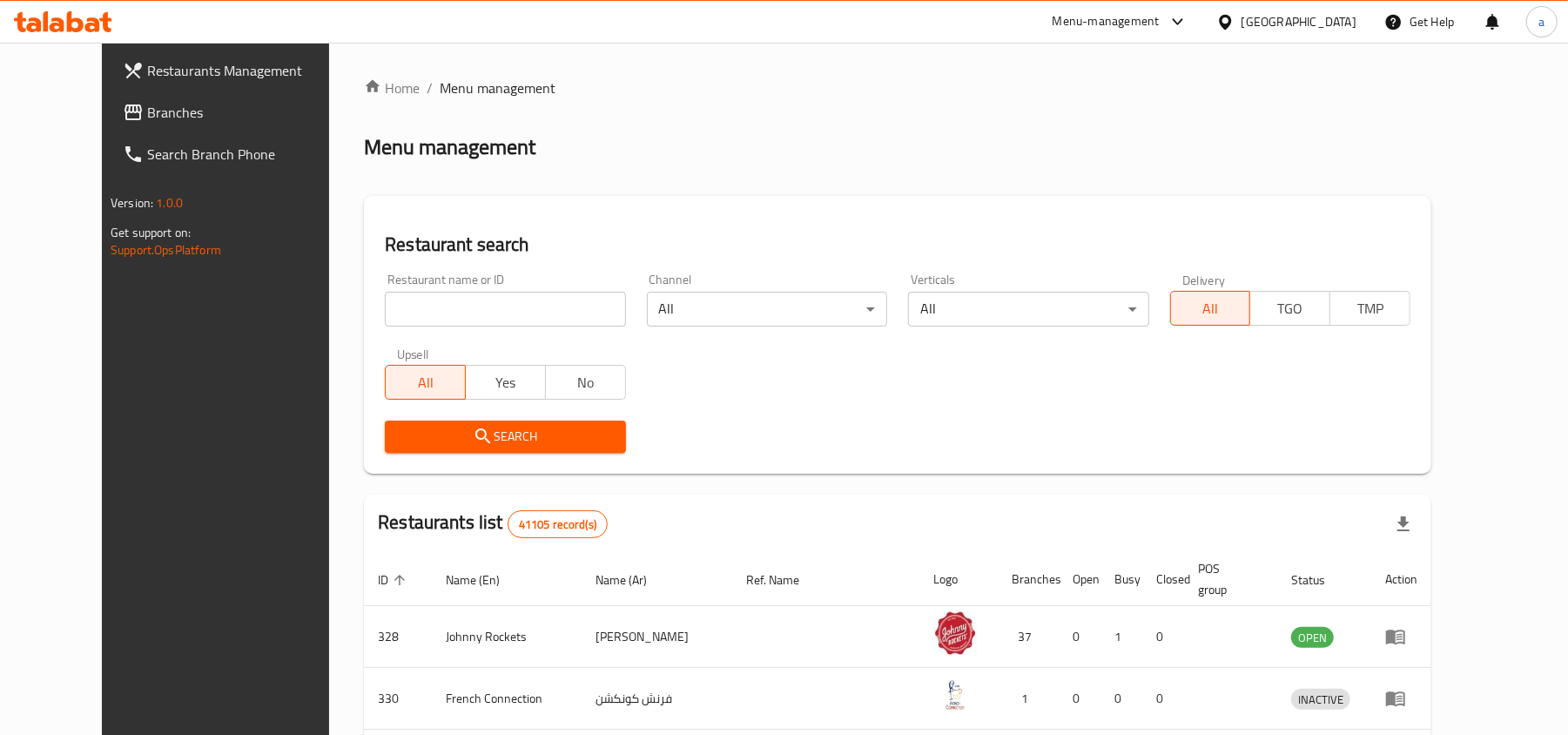
click at [434, 308] on input "search" at bounding box center [505, 309] width 240 height 35
paste input "609394"
type input "609394"
click button "Search" at bounding box center [505, 436] width 240 height 32
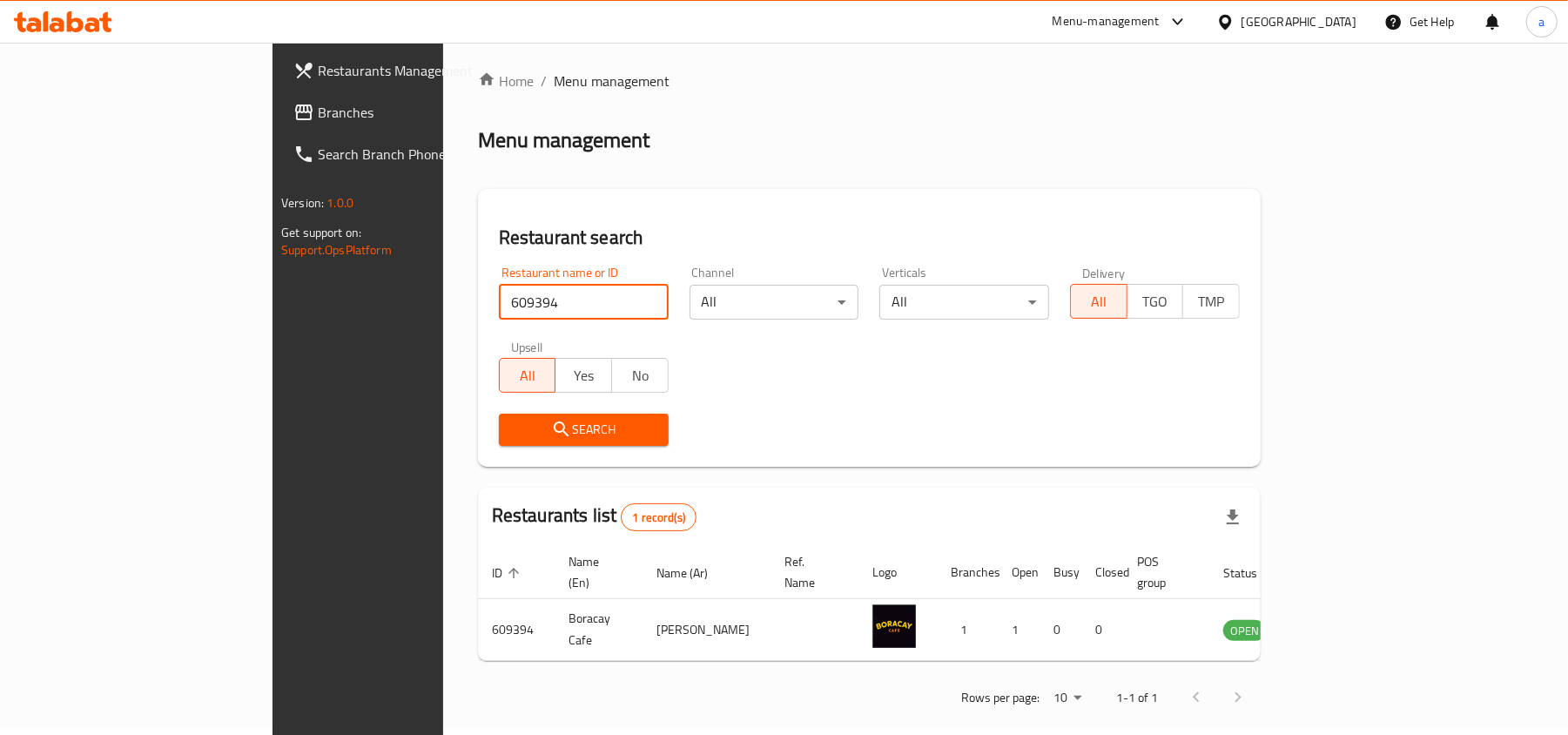
scroll to position [8, 0]
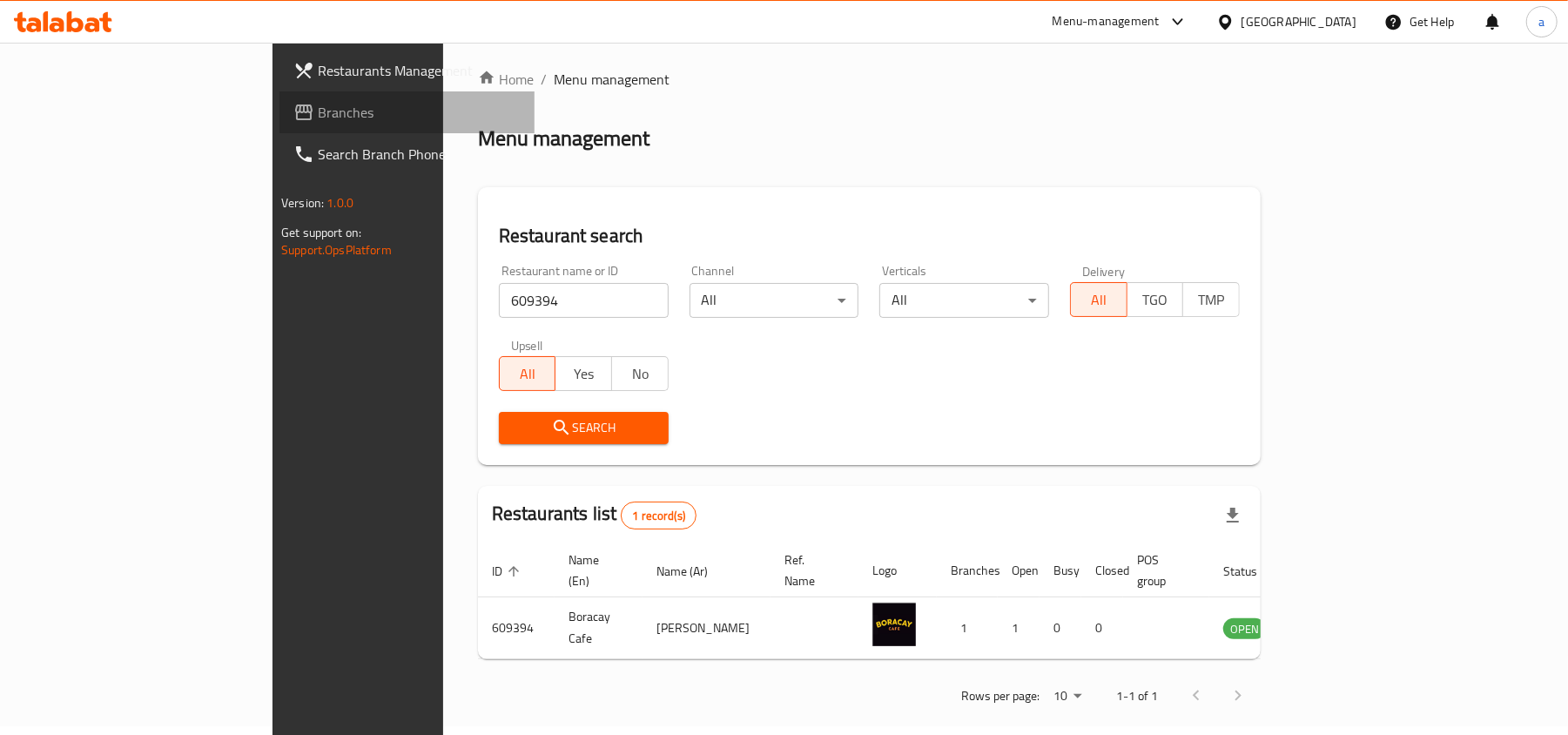
click at [318, 112] on span "Branches" at bounding box center [419, 112] width 203 height 21
